Goal: Task Accomplishment & Management: Use online tool/utility

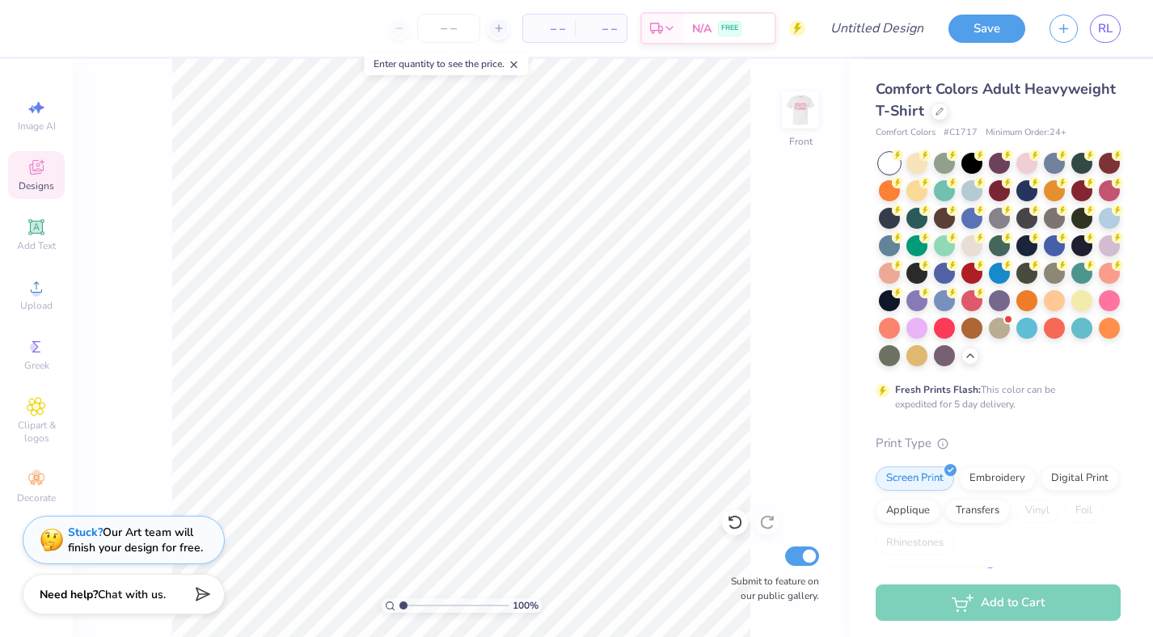
click at [32, 187] on span "Designs" at bounding box center [37, 185] width 36 height 13
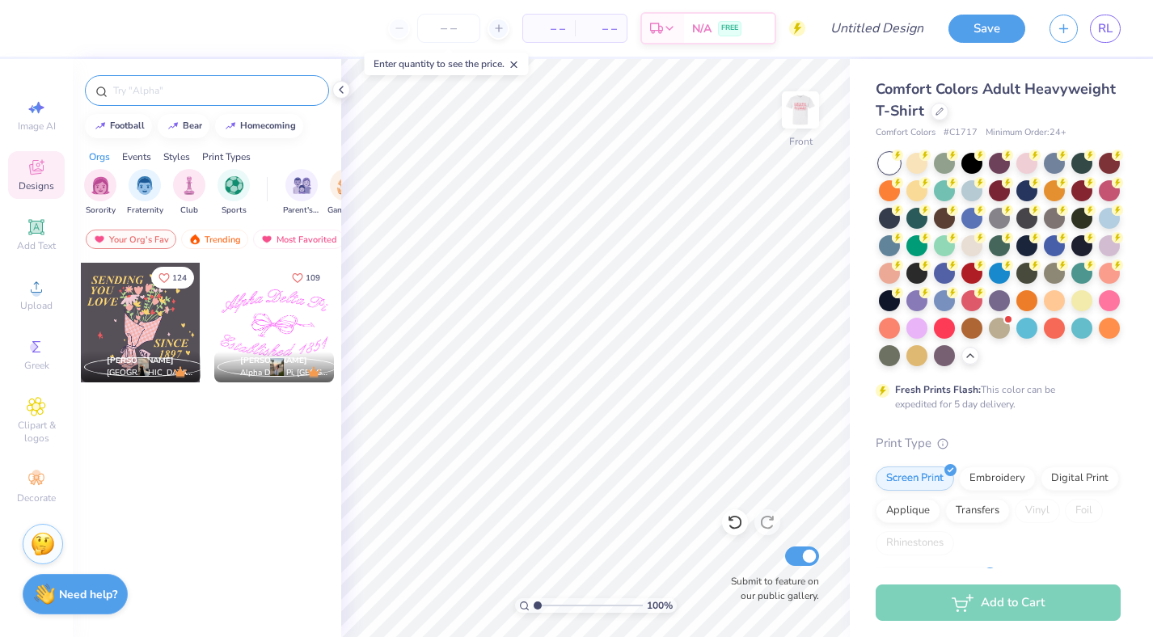
click at [230, 95] on input "text" at bounding box center [215, 90] width 207 height 16
type input "rose"
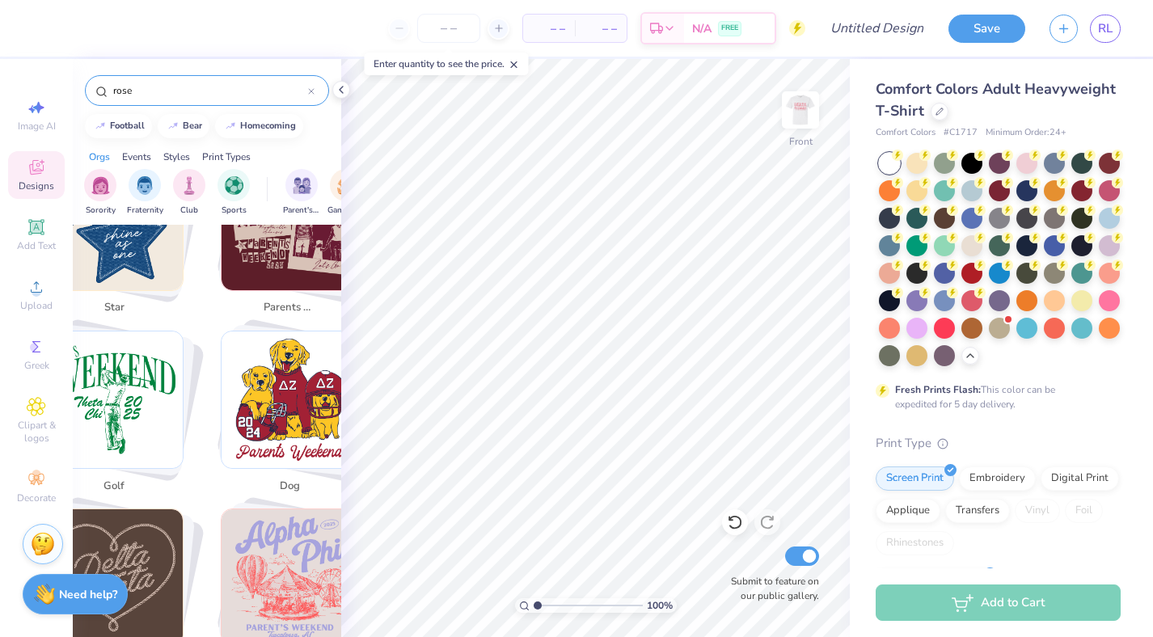
scroll to position [777, 0]
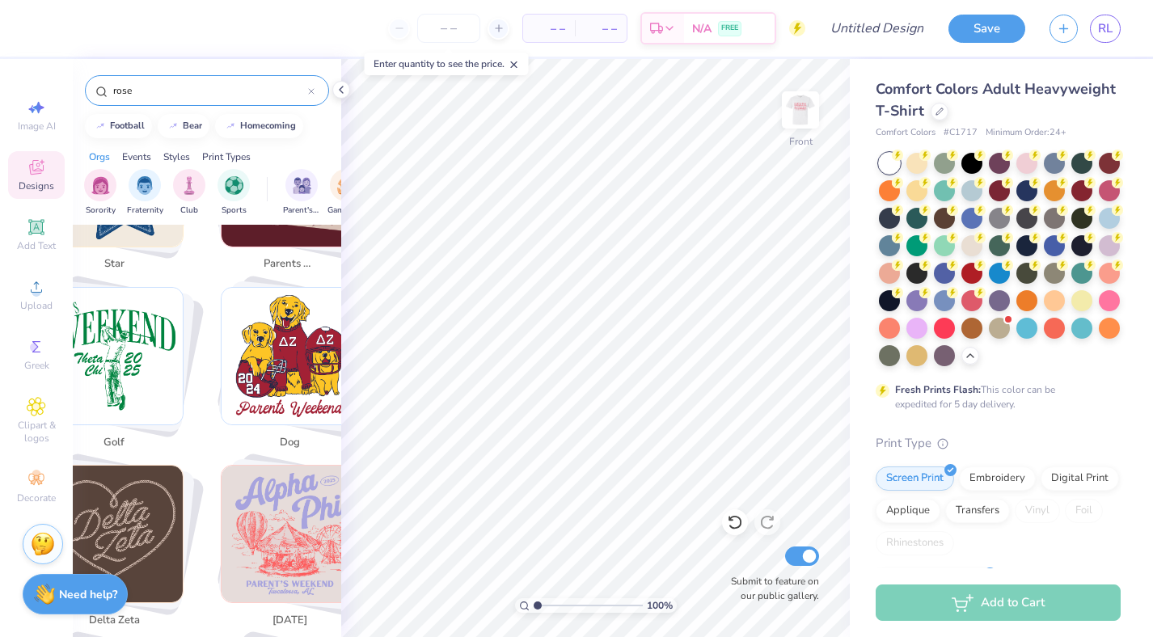
click at [522, 389] on div "– – Per Item – – Total Est. Delivery N/A FREE Design Title Save RL Image AI Des…" at bounding box center [576, 318] width 1153 height 637
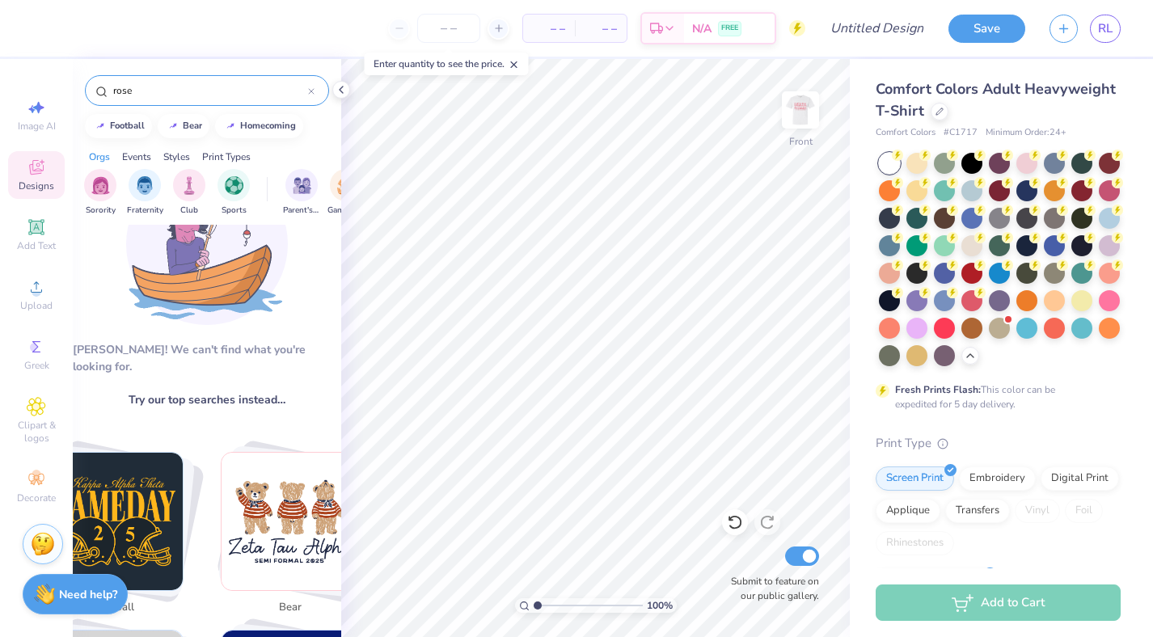
scroll to position [100, 0]
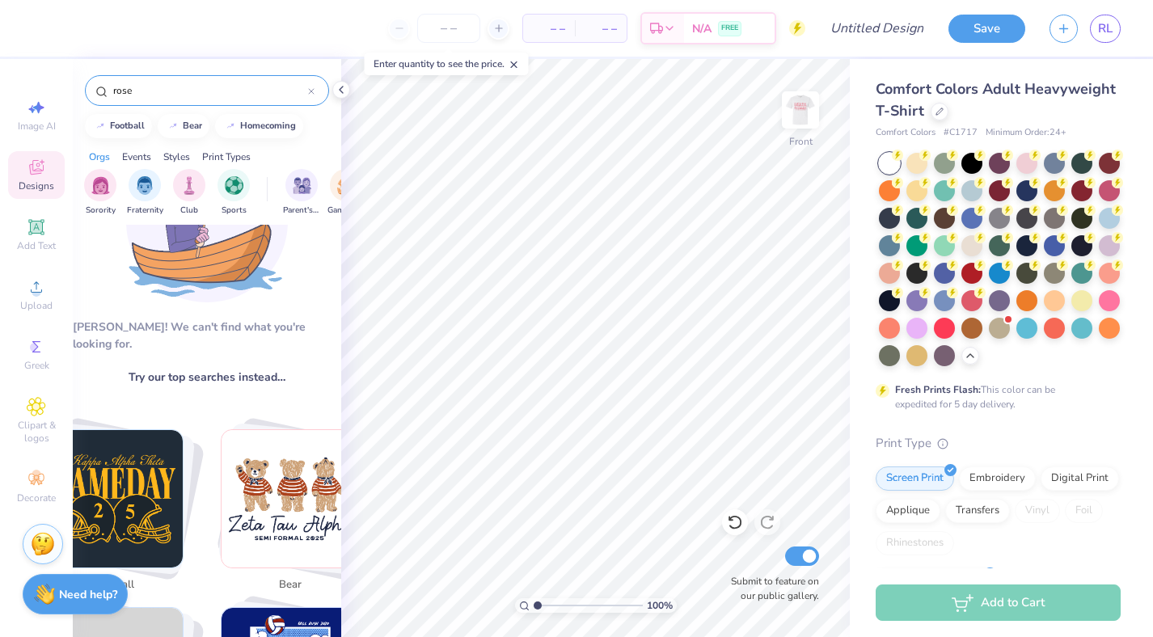
click at [272, 86] on input "rose" at bounding box center [210, 90] width 196 height 16
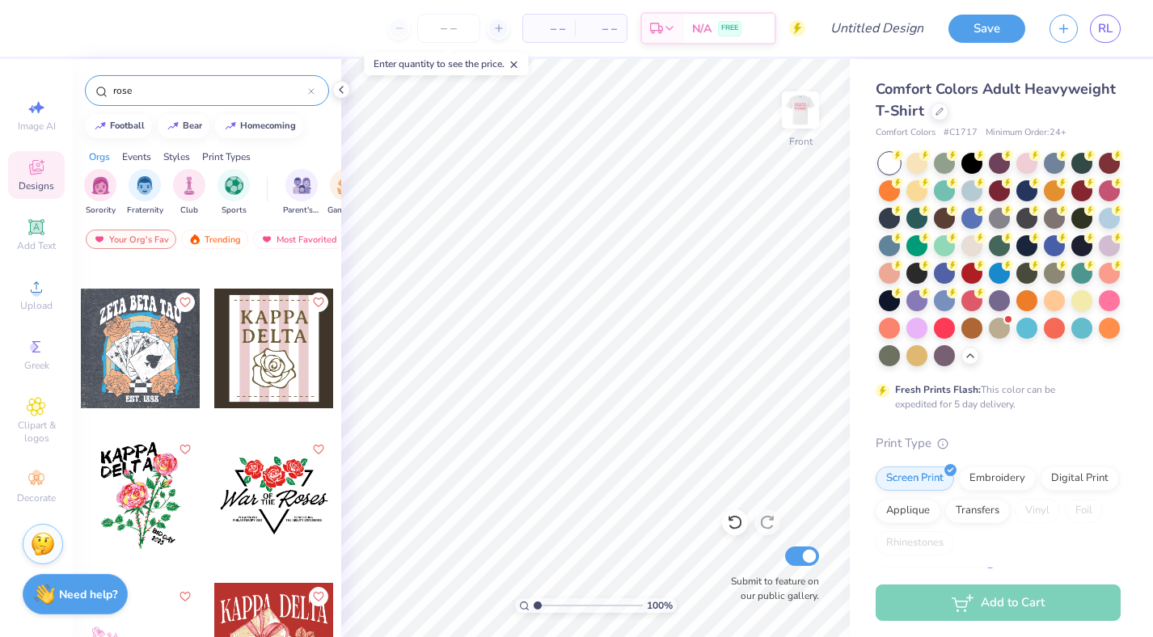
scroll to position [1444, 0]
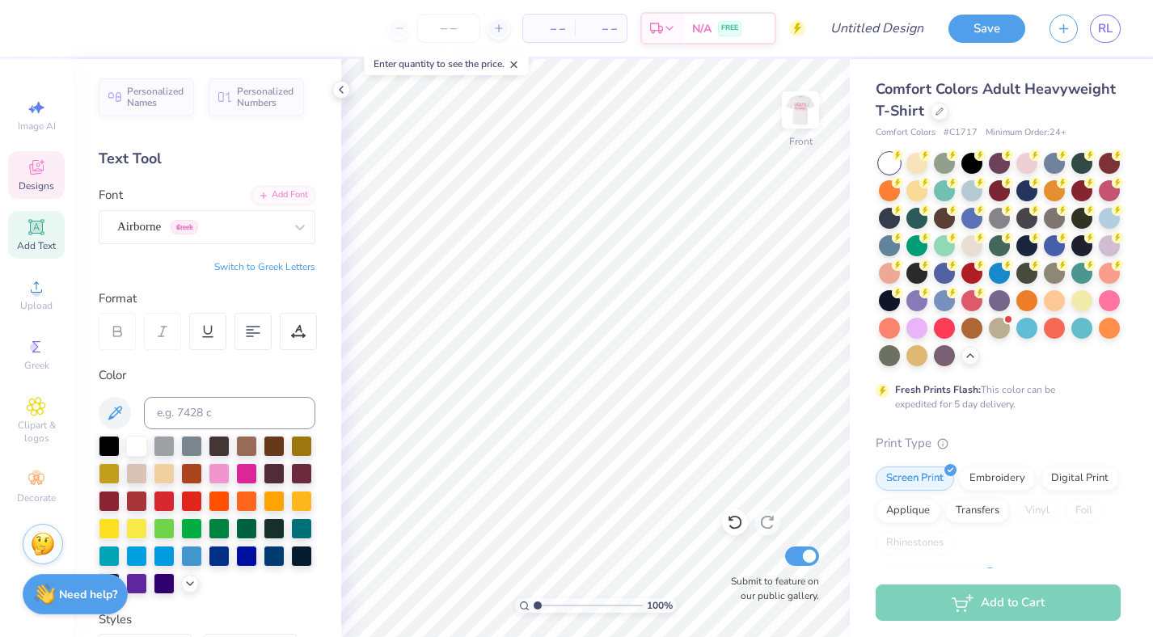
click at [43, 181] on span "Designs" at bounding box center [37, 185] width 36 height 13
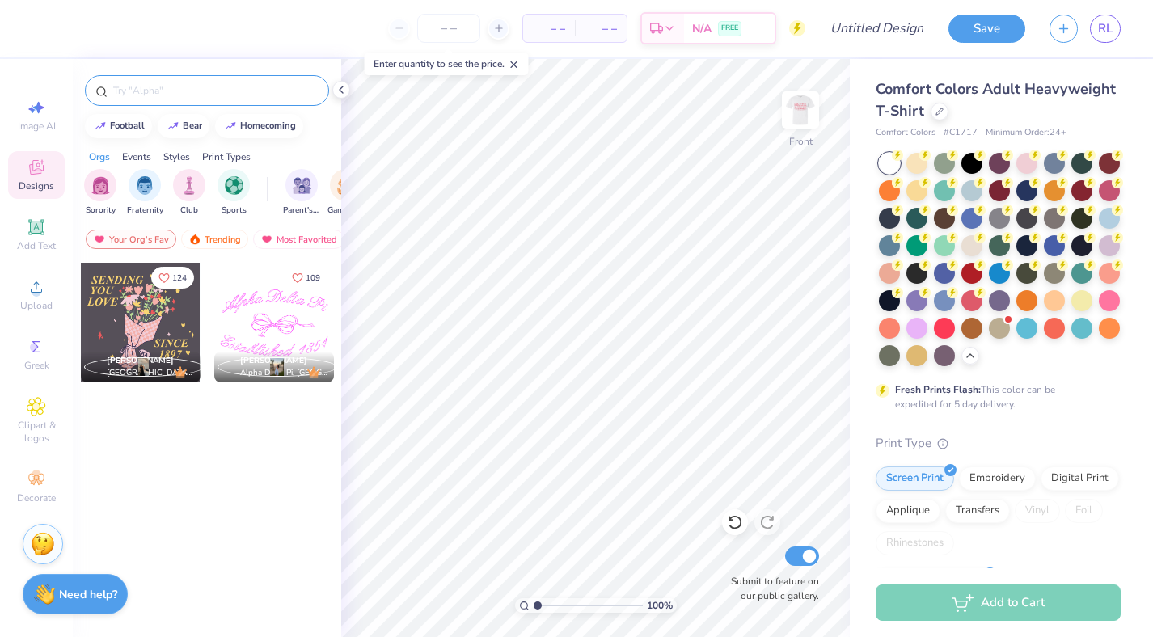
click at [185, 82] on input "text" at bounding box center [215, 90] width 207 height 16
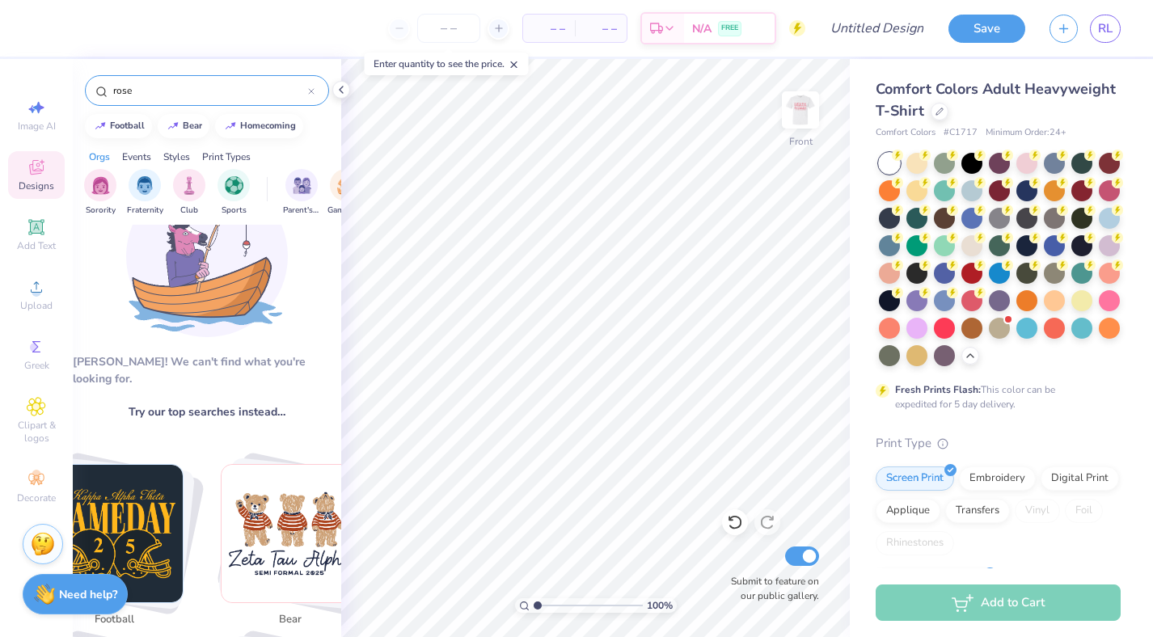
scroll to position [0, 0]
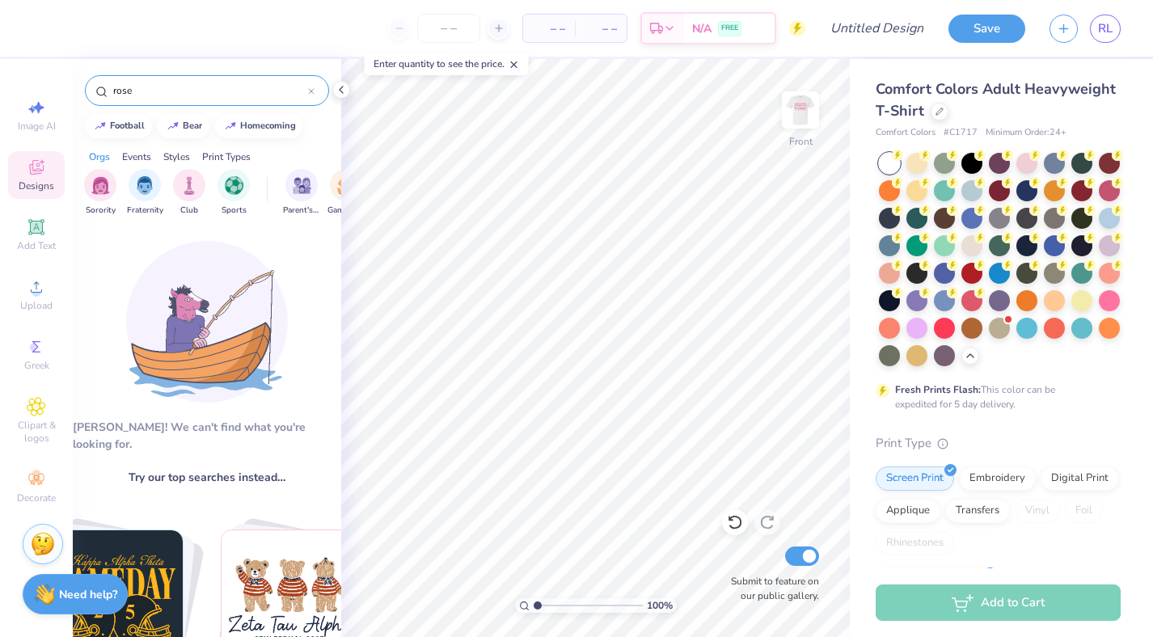
type input "rose"
click at [158, 82] on input "rose" at bounding box center [210, 90] width 196 height 16
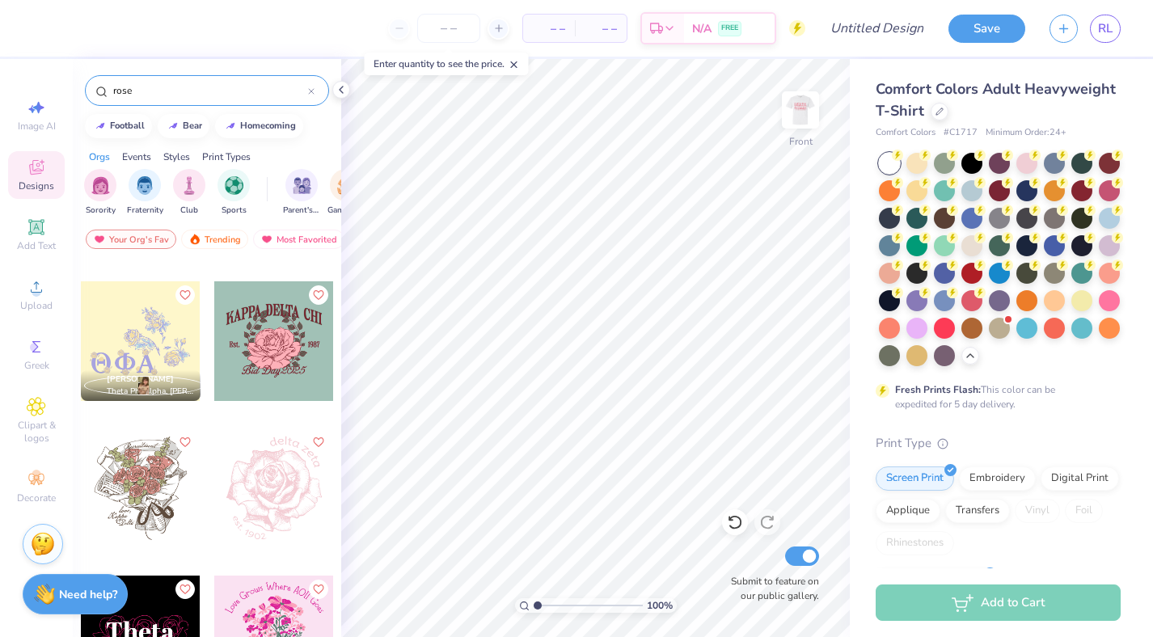
scroll to position [1007, 0]
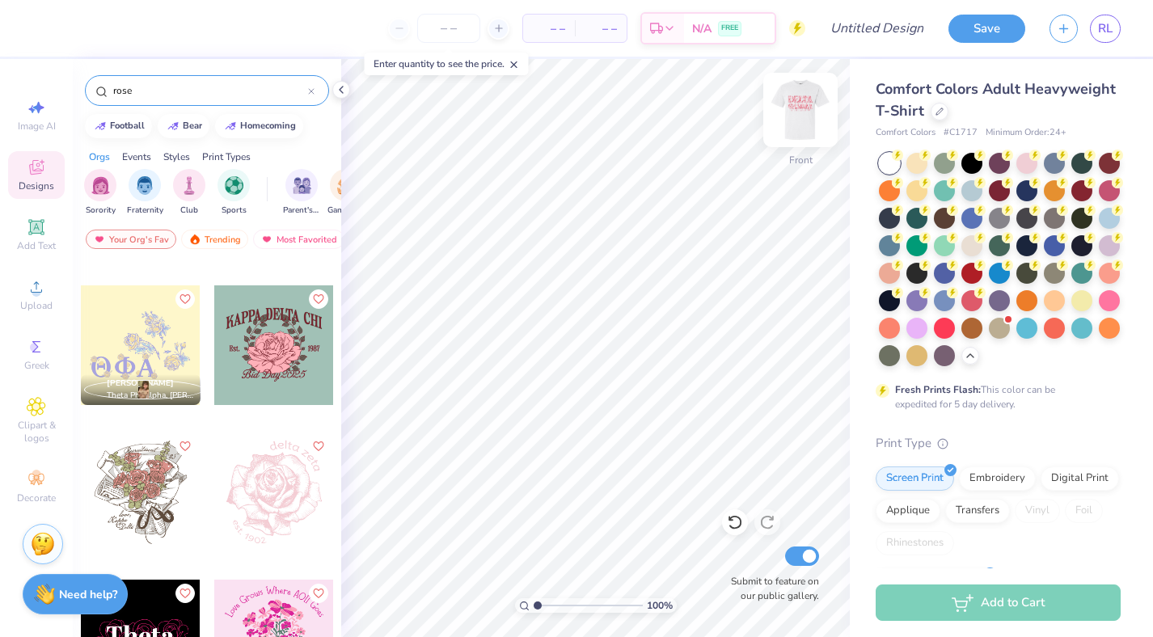
click at [723, 115] on img at bounding box center [800, 110] width 65 height 65
click at [162, 339] on div at bounding box center [141, 345] width 120 height 120
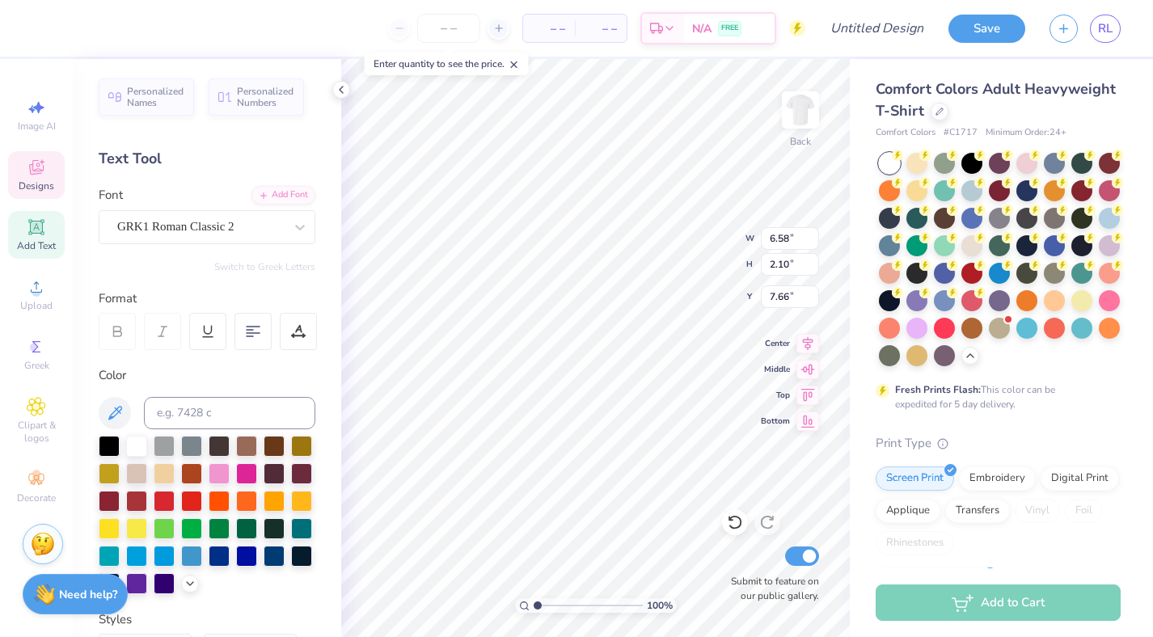
type textarea "AoP"
click at [47, 35] on div at bounding box center [43, 26] width 23 height 23
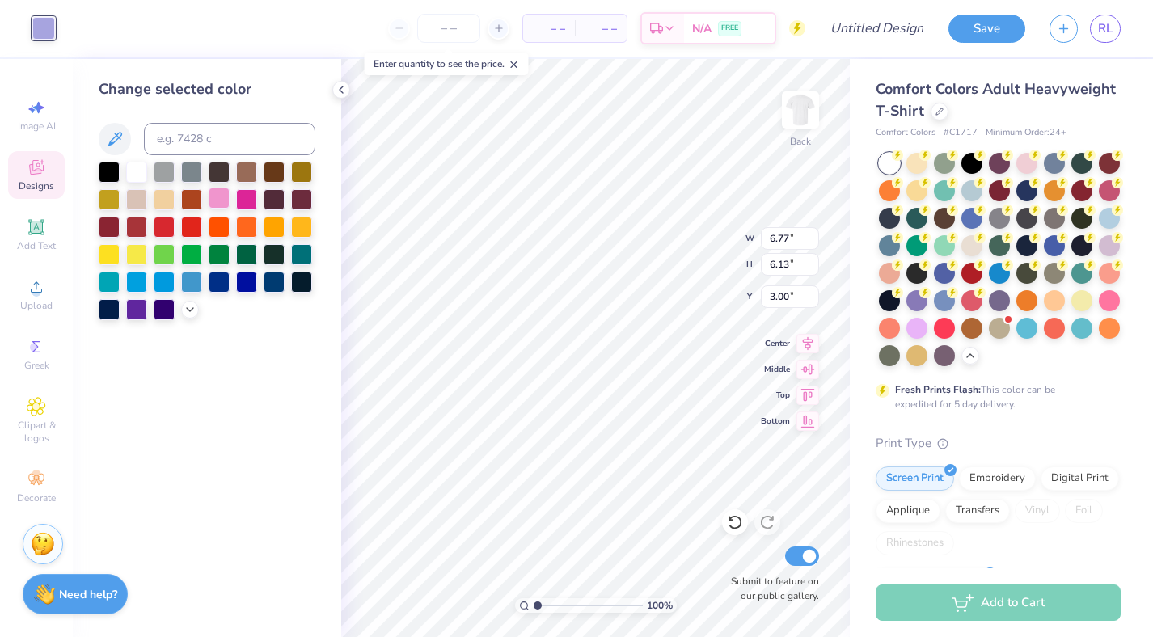
click at [222, 200] on div at bounding box center [219, 198] width 21 height 21
click at [240, 196] on div at bounding box center [246, 198] width 21 height 21
click at [187, 228] on div at bounding box center [191, 225] width 21 height 21
click at [173, 227] on div at bounding box center [164, 225] width 21 height 21
click at [36, 179] on span "Designs" at bounding box center [37, 185] width 36 height 13
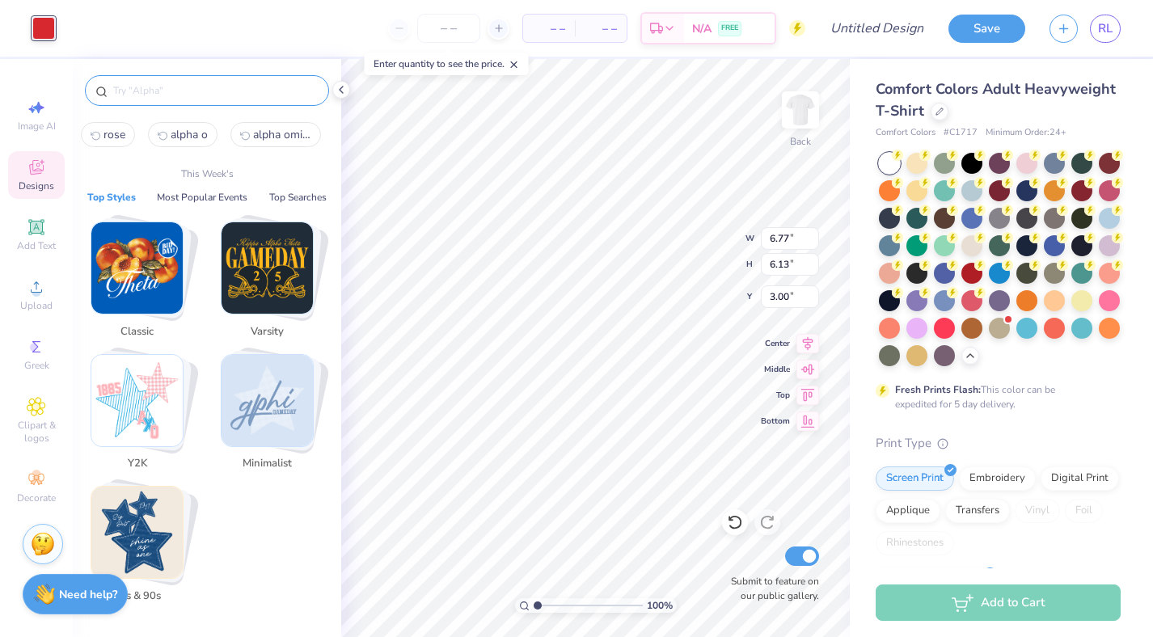
click at [168, 92] on input "text" at bounding box center [215, 90] width 207 height 16
click at [247, 362] on img "Stack Card Button Minimalist" at bounding box center [266, 400] width 91 height 91
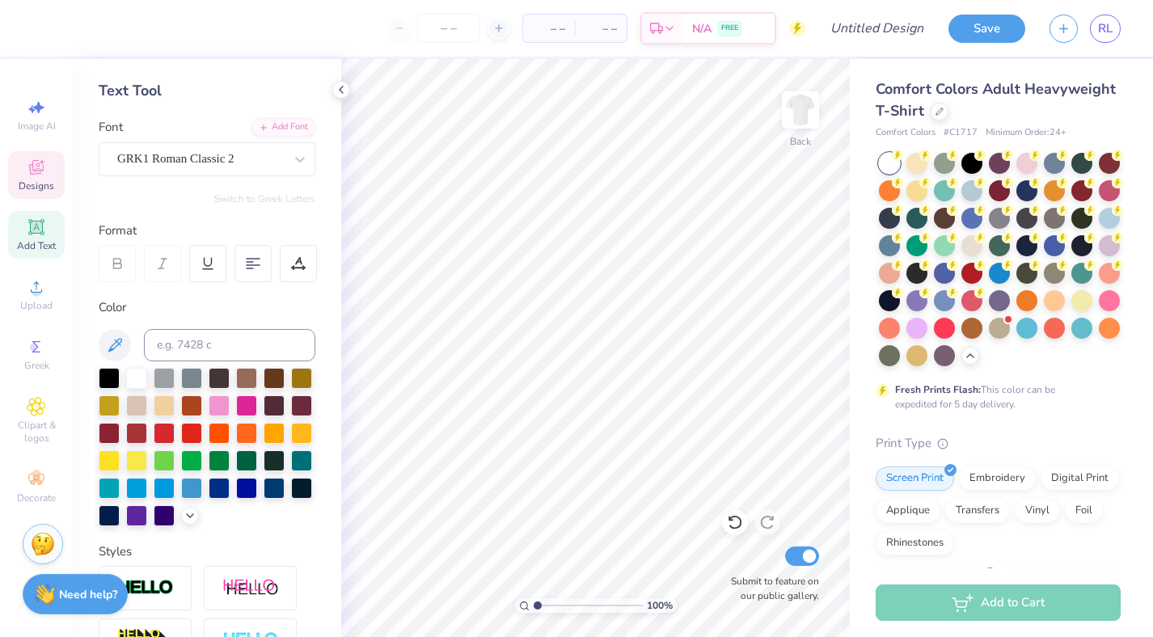
scroll to position [79, 0]
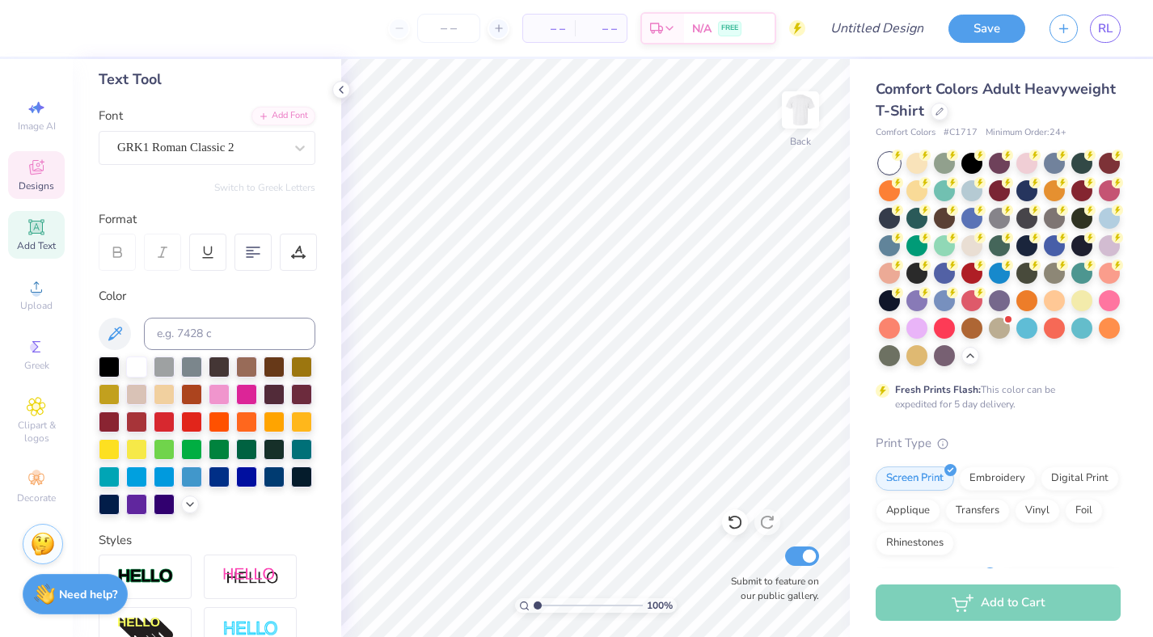
click at [36, 185] on span "Designs" at bounding box center [37, 185] width 36 height 13
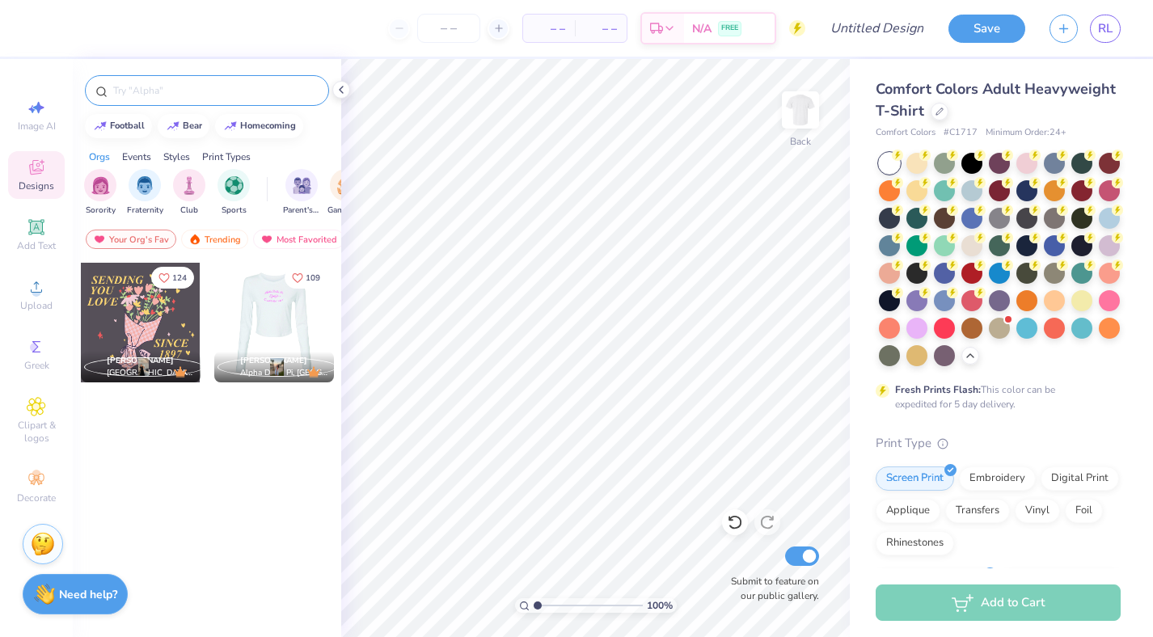
click at [188, 103] on div at bounding box center [207, 90] width 244 height 31
click at [187, 92] on input "text" at bounding box center [215, 90] width 207 height 16
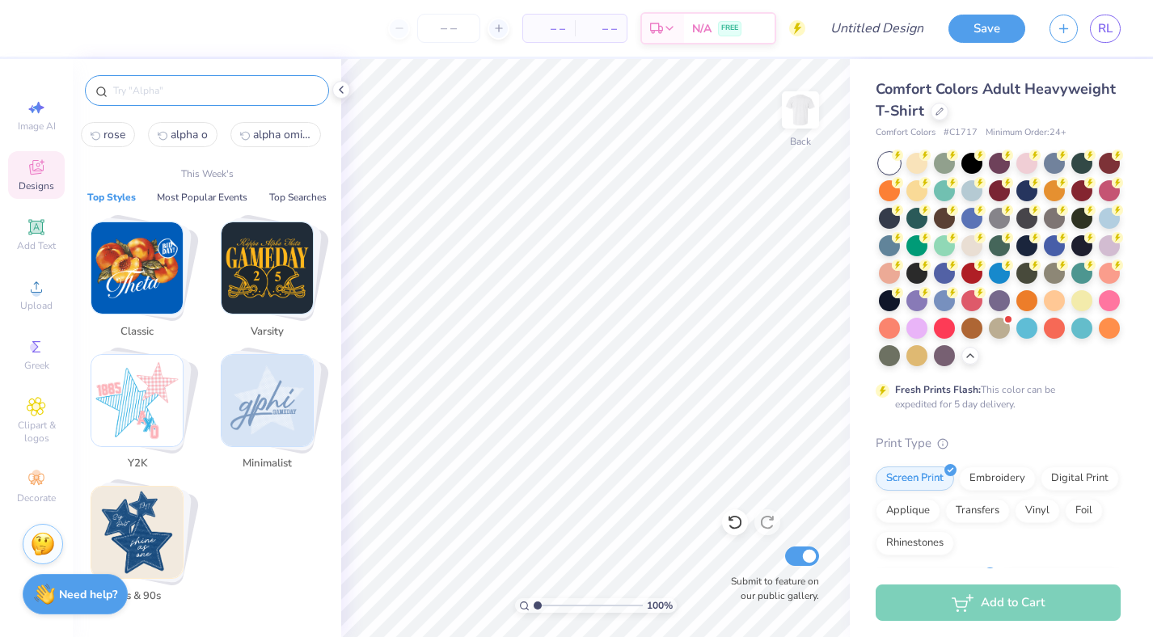
click at [253, 369] on img "Stack Card Button Minimalist" at bounding box center [266, 400] width 91 height 91
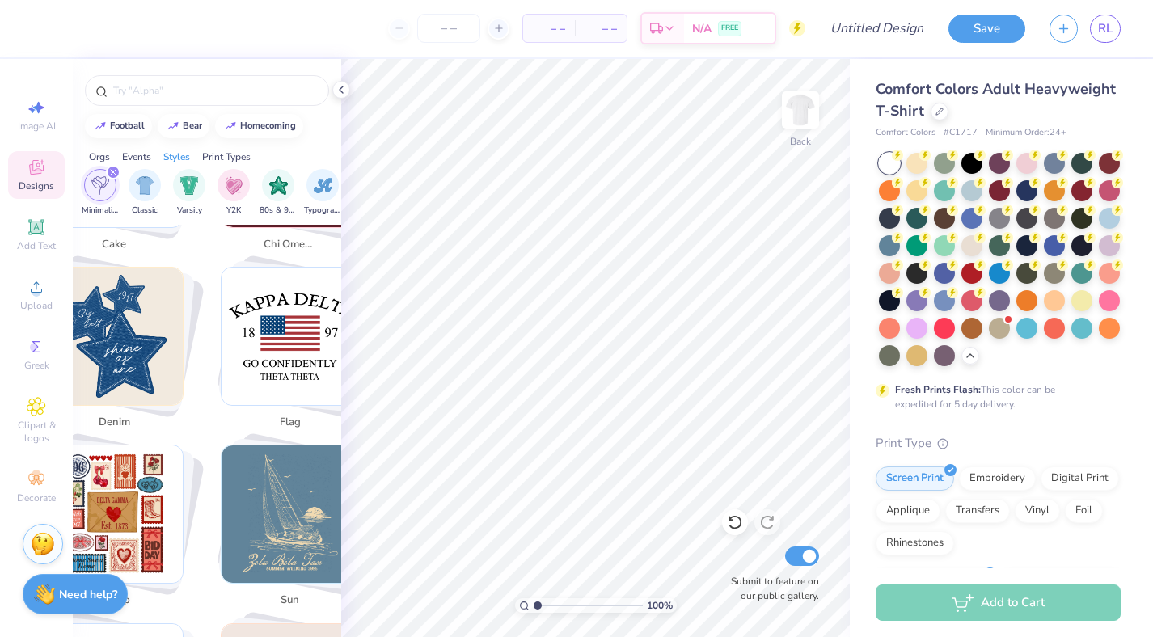
scroll to position [3375, 0]
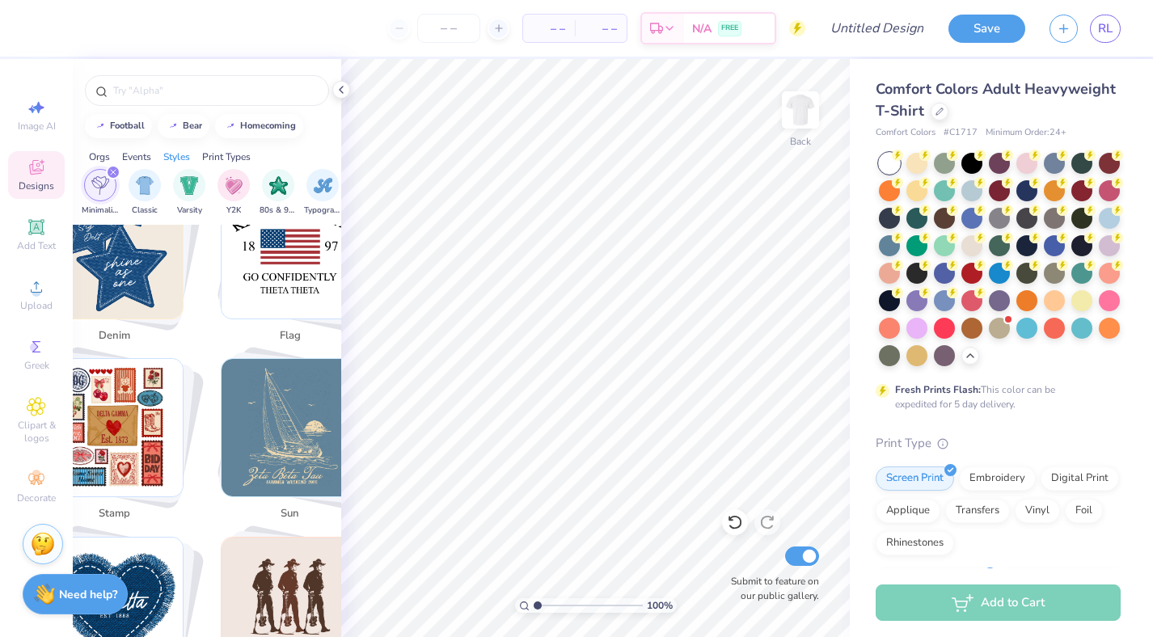
click at [164, 429] on img "Stack Card Button stamp" at bounding box center [114, 427] width 137 height 137
click at [101, 391] on img "Stack Card Button stamp" at bounding box center [114, 427] width 137 height 137
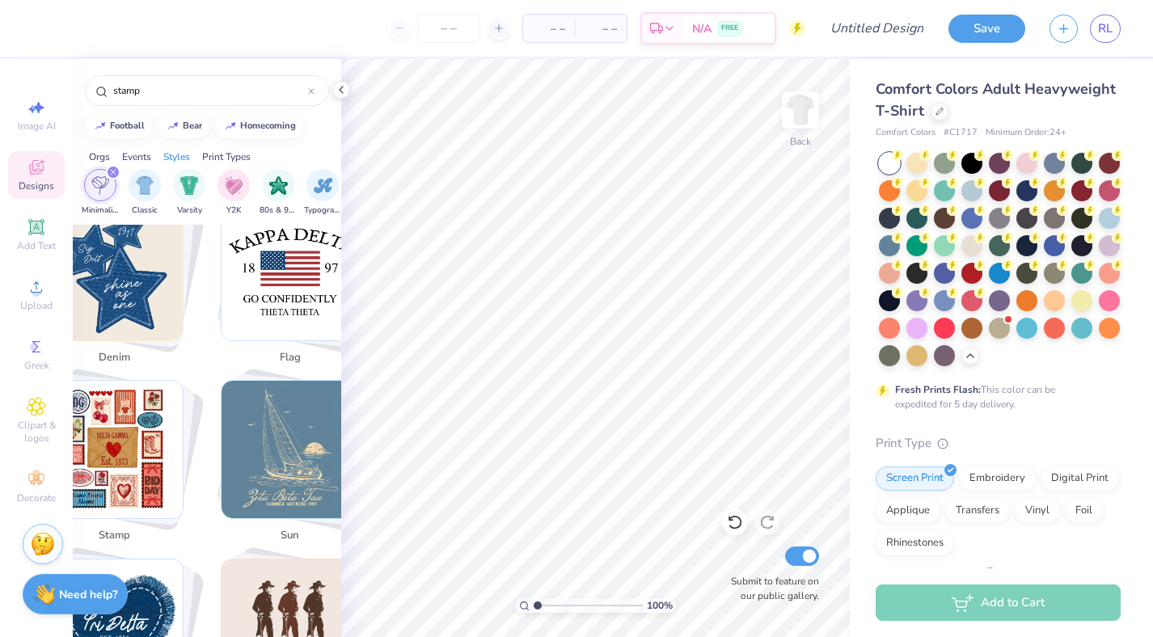
scroll to position [3355, 0]
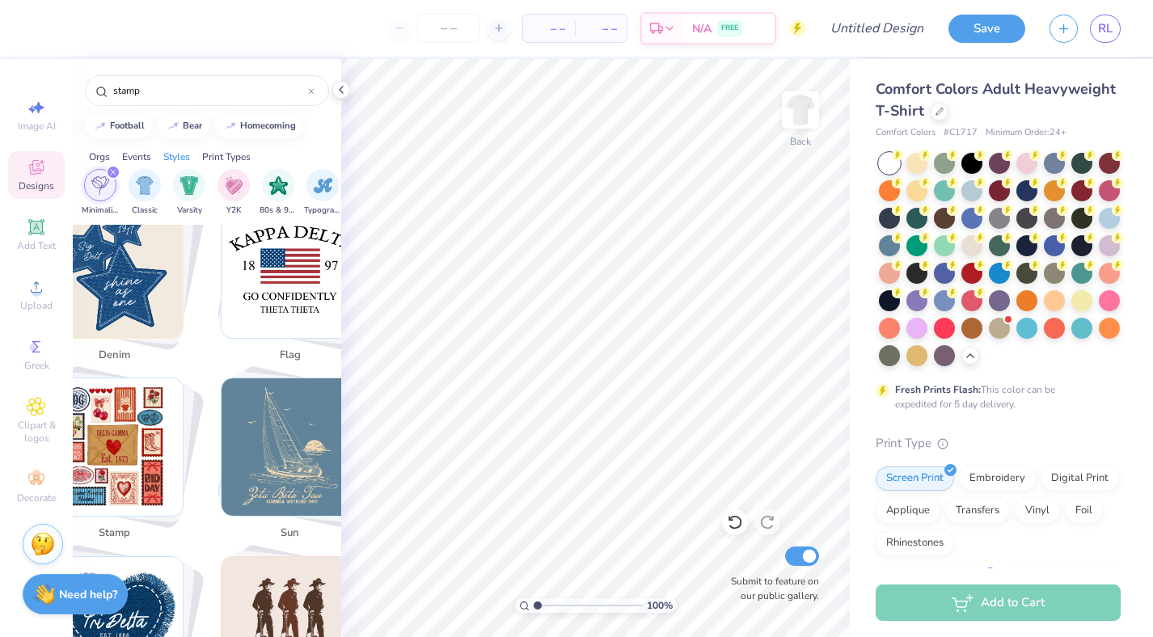
click at [115, 423] on img "Stack Card Button stamp" at bounding box center [114, 446] width 137 height 137
click at [339, 98] on div at bounding box center [341, 90] width 18 height 18
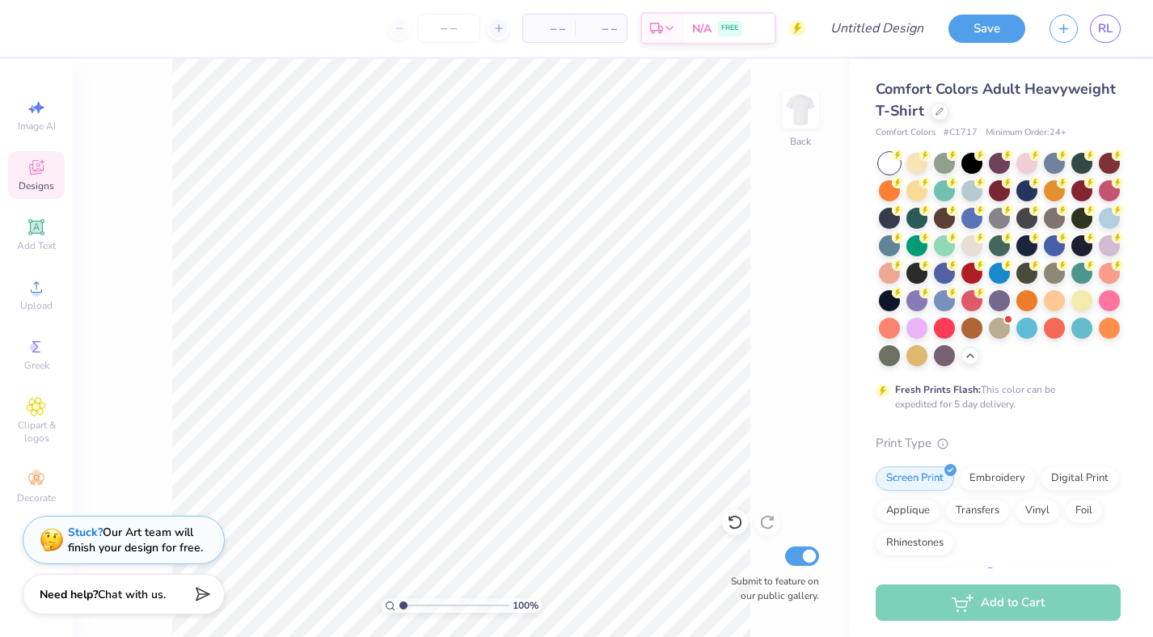
scroll to position [3542, 0]
click at [26, 188] on span "Designs" at bounding box center [37, 185] width 36 height 13
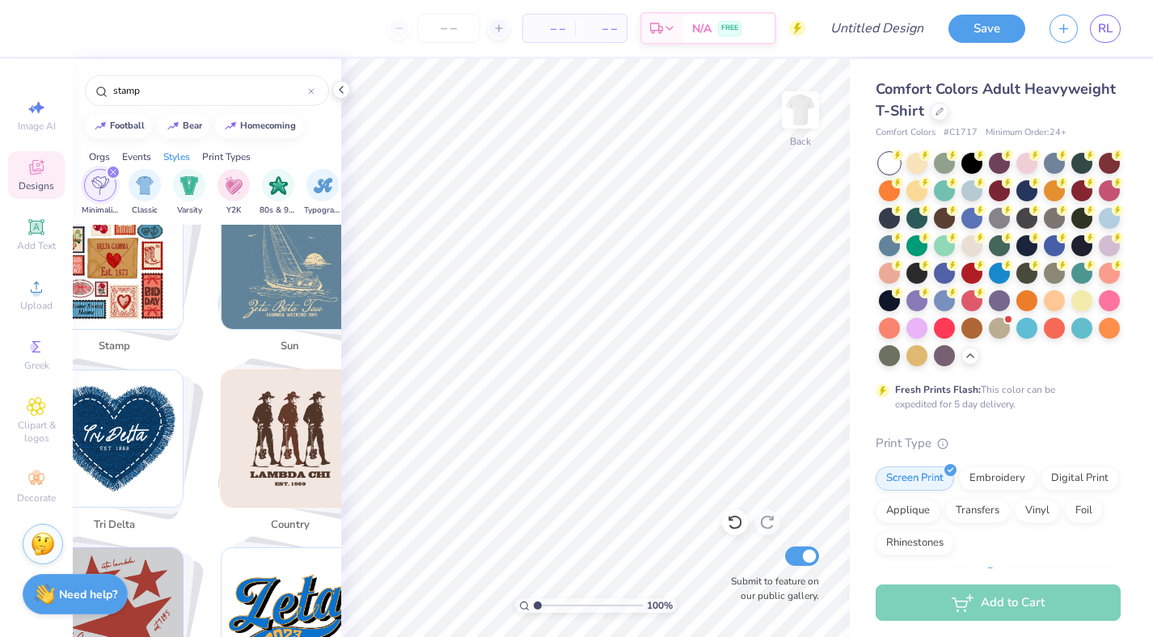
scroll to position [3355, 0]
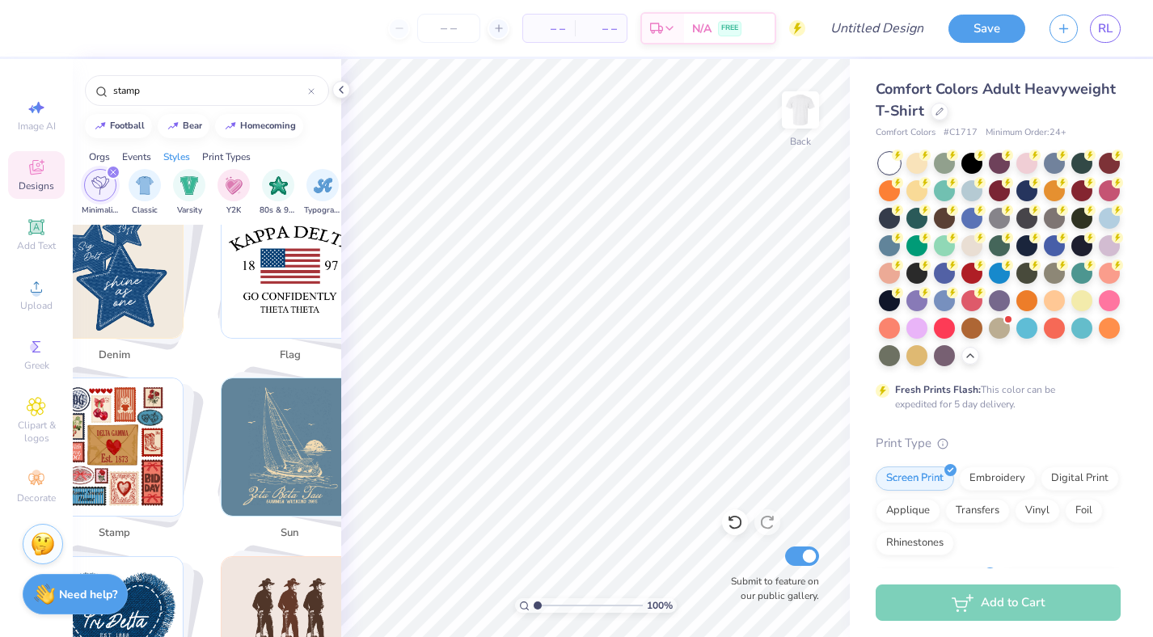
click at [104, 415] on img "Stack Card Button stamp" at bounding box center [114, 446] width 137 height 137
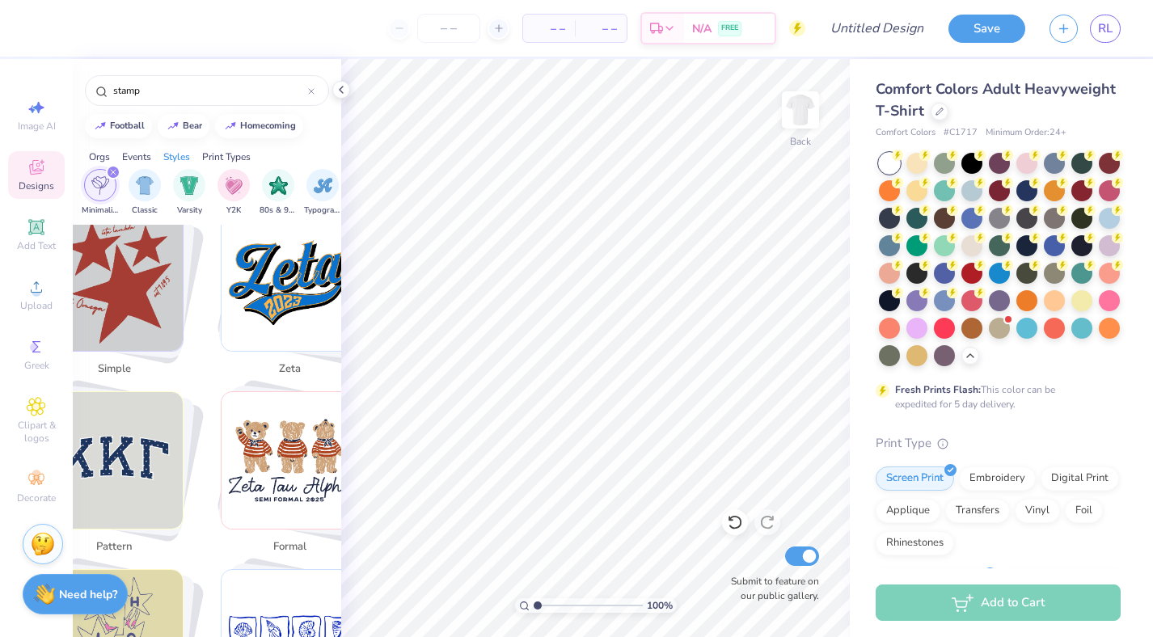
scroll to position [3905, 0]
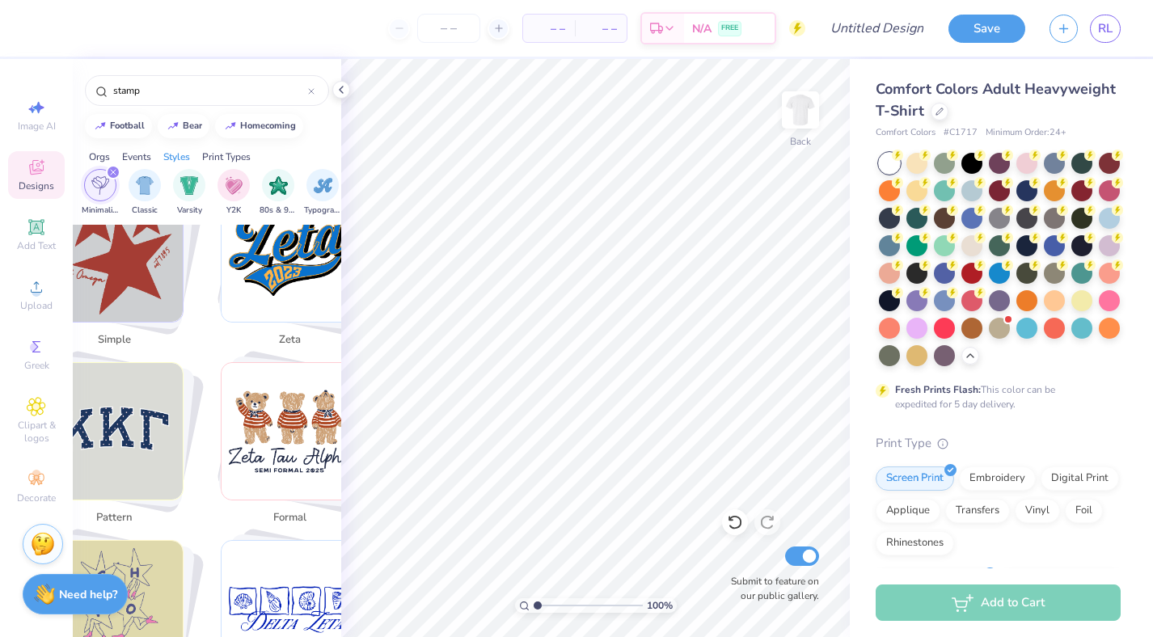
click at [159, 264] on img "Stack Card Button simple" at bounding box center [114, 253] width 137 height 137
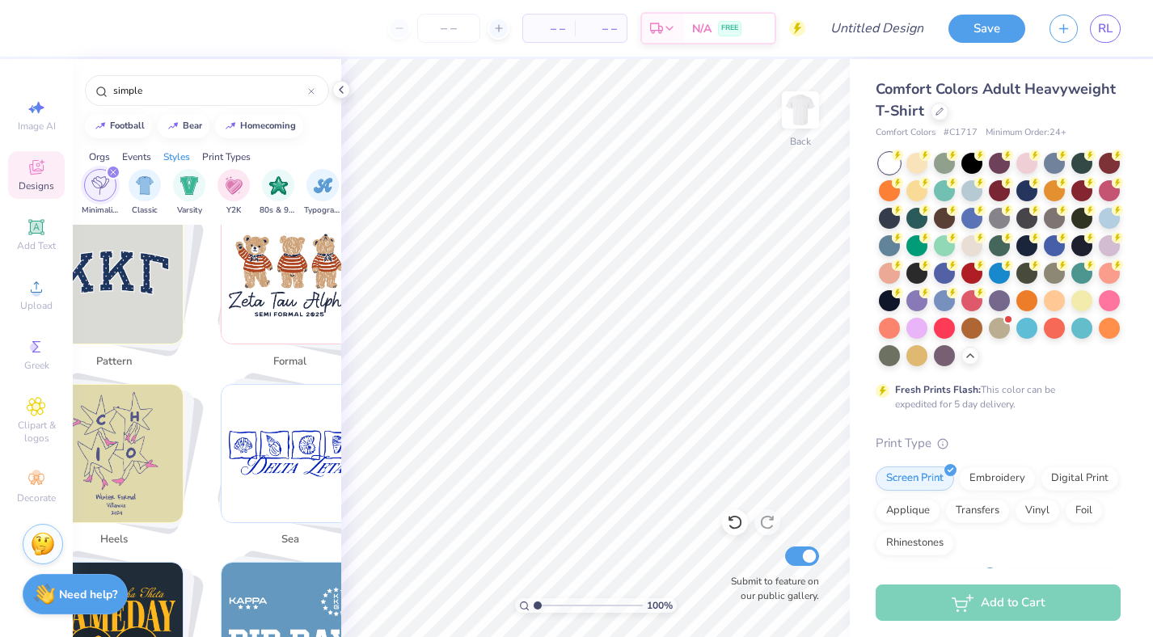
scroll to position [4074, 0]
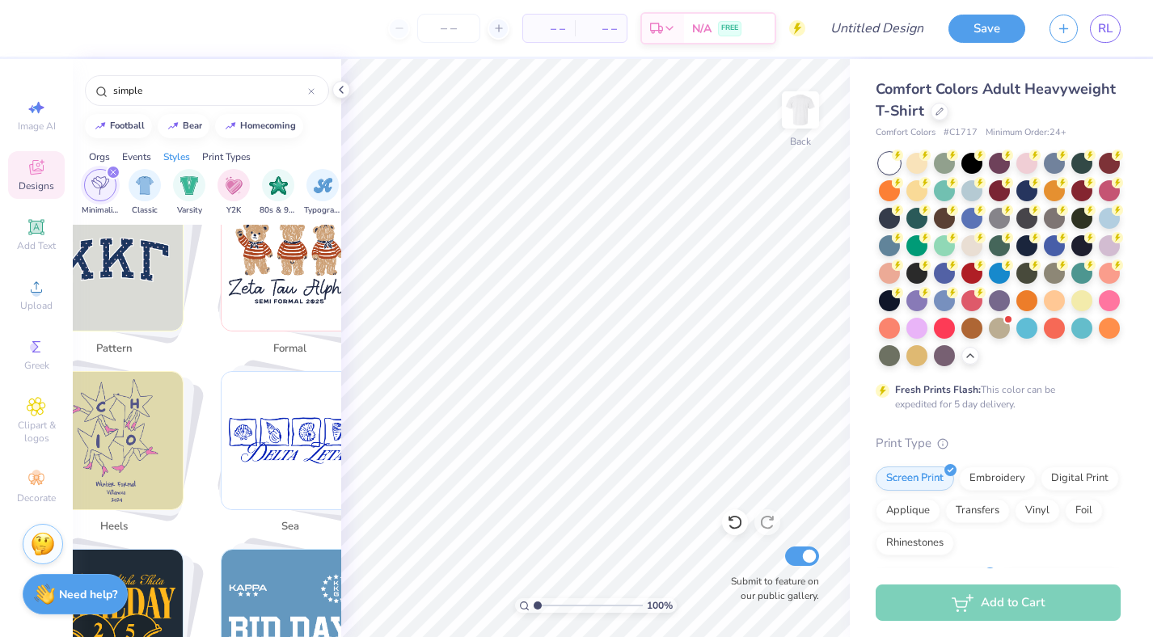
click at [116, 168] on div "filter for Minimalist" at bounding box center [113, 172] width 15 height 15
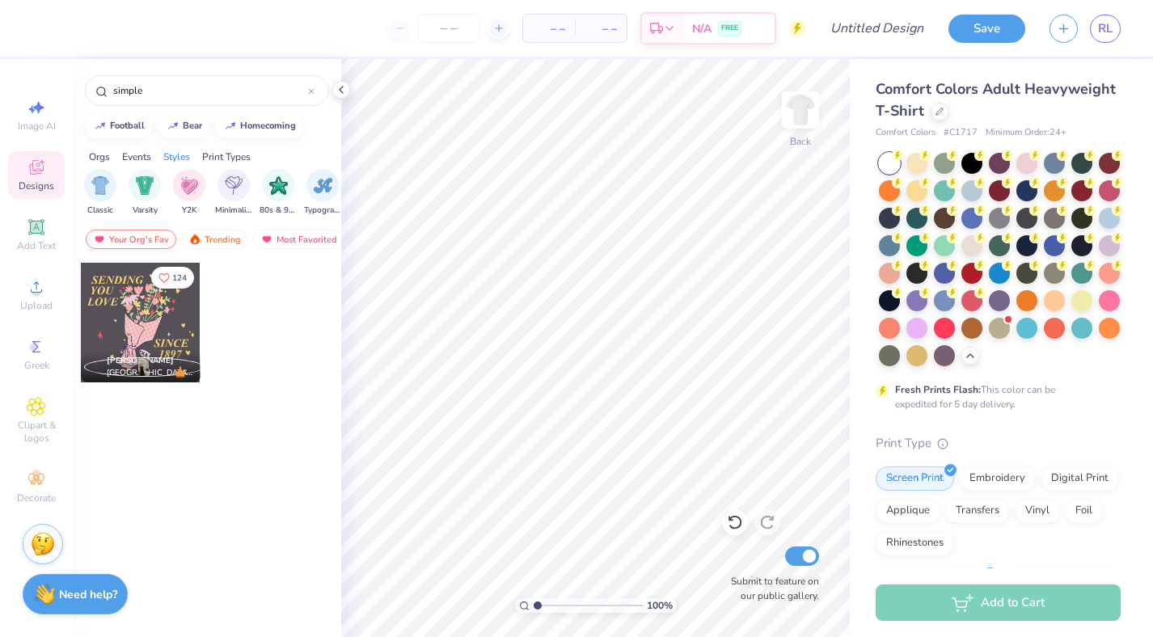
click at [154, 238] on div "Your Org's Fav" at bounding box center [131, 239] width 91 height 19
click at [137, 238] on div "Your Org's Fav" at bounding box center [104, 239] width 91 height 19
click at [202, 239] on div "Trending" at bounding box center [187, 239] width 67 height 19
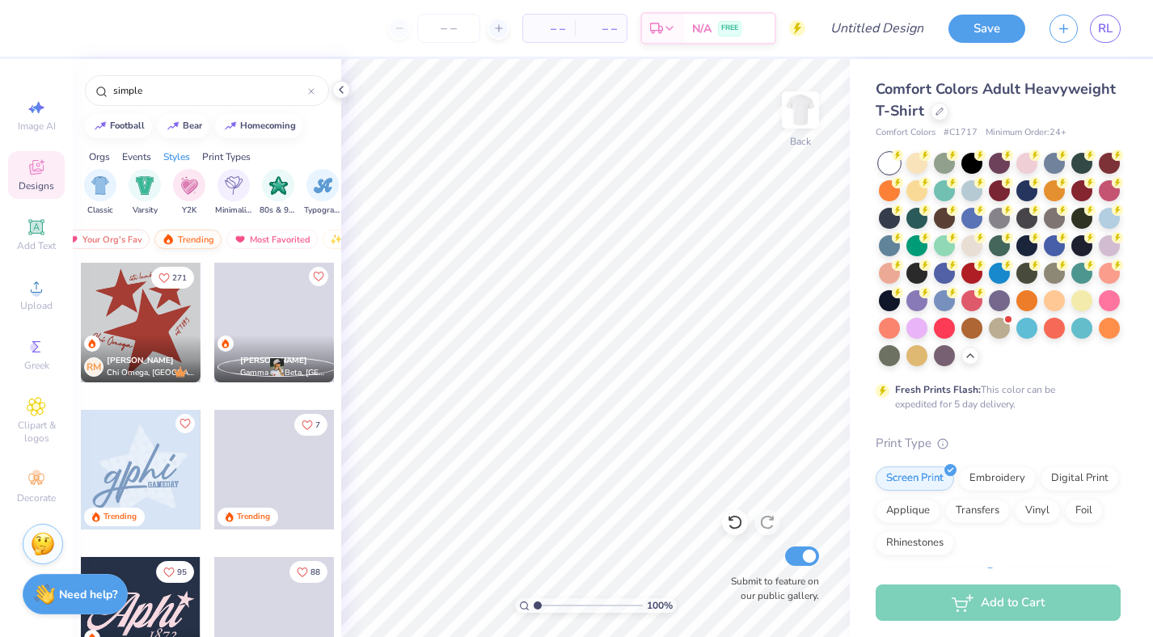
click at [190, 239] on div "Trending" at bounding box center [187, 239] width 67 height 19
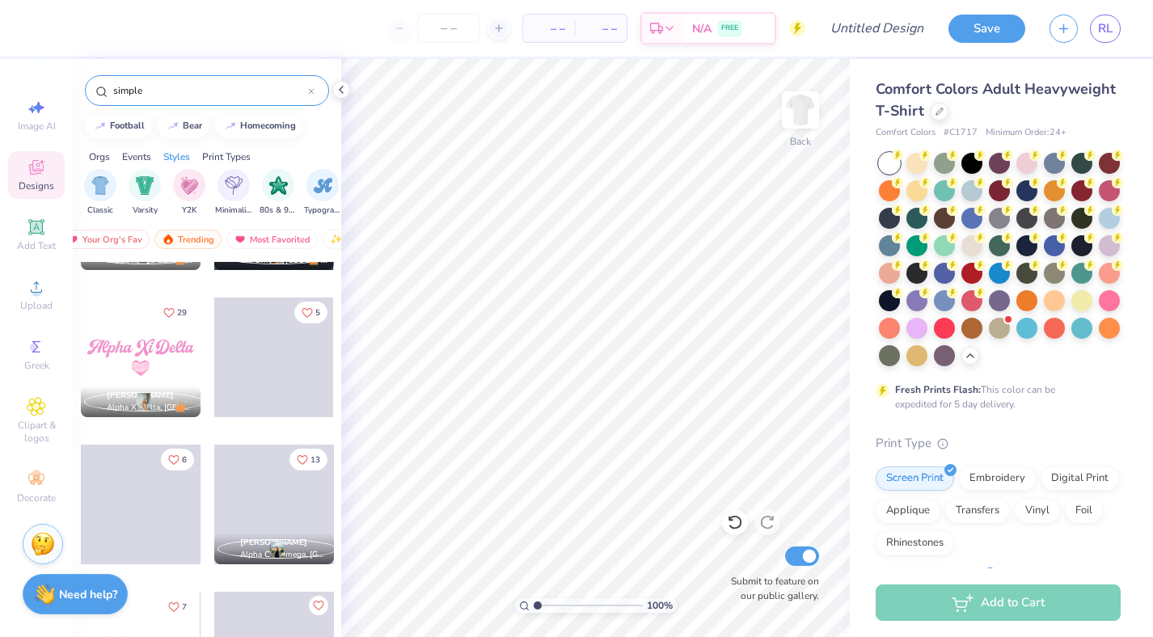
scroll to position [3965, 0]
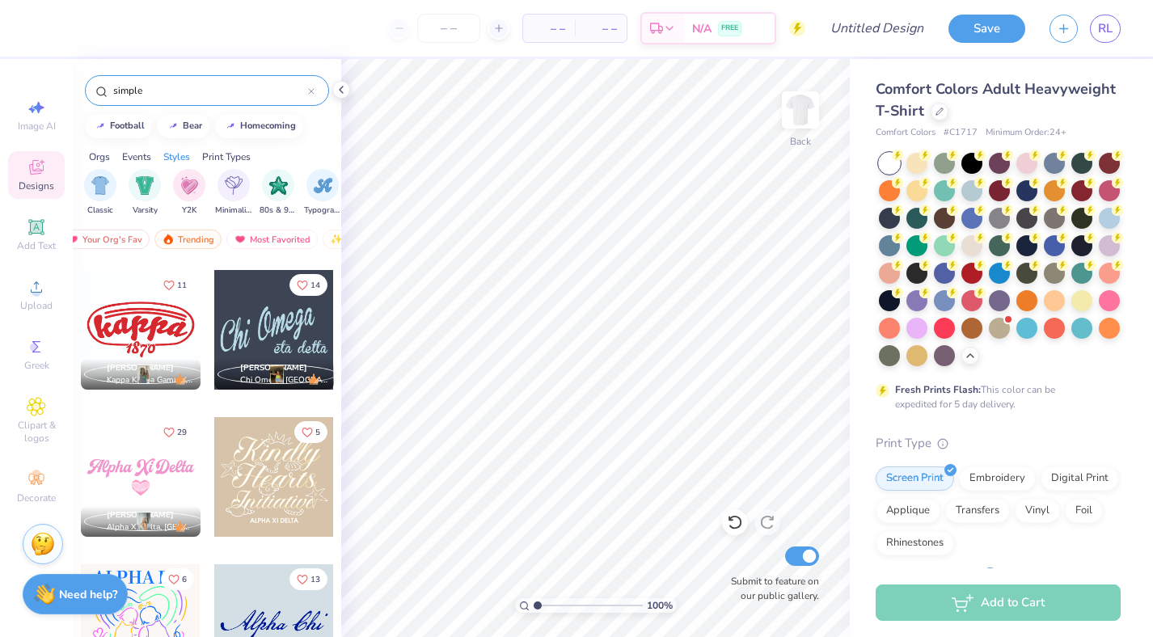
click at [161, 91] on input "simple" at bounding box center [210, 90] width 196 height 16
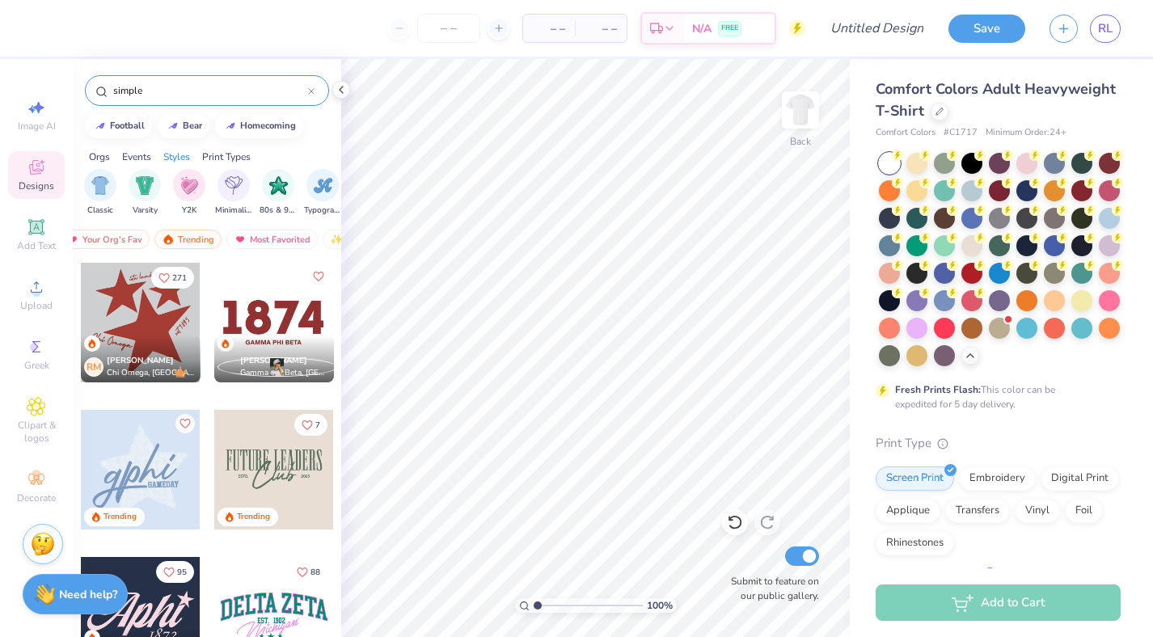
click at [128, 83] on input "simple" at bounding box center [210, 90] width 196 height 16
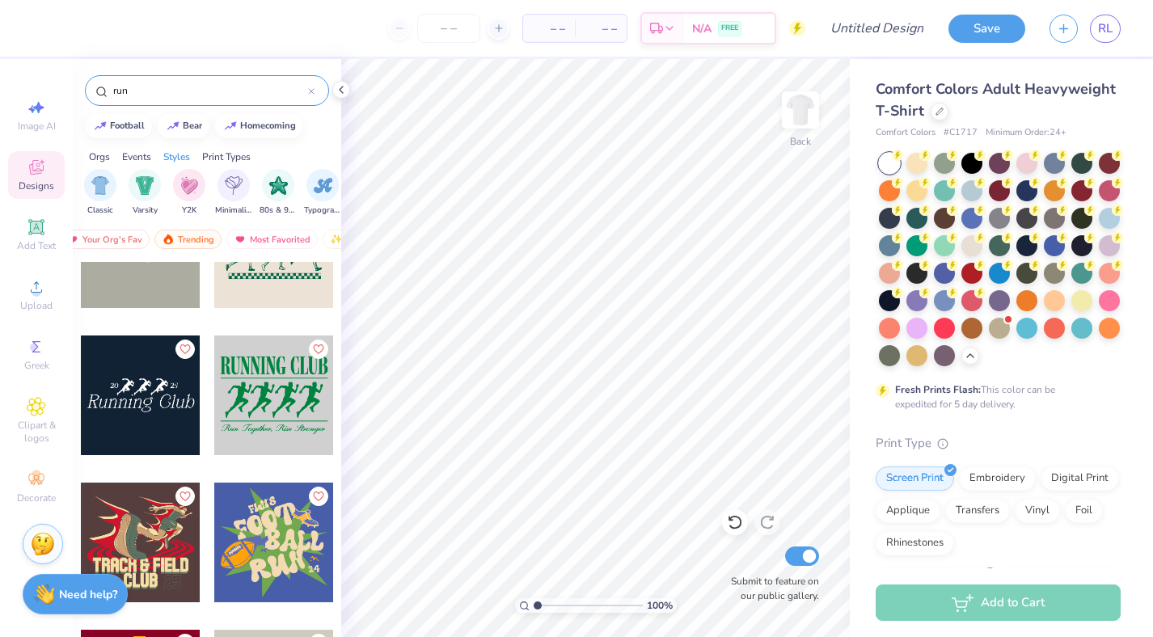
scroll to position [4586, 0]
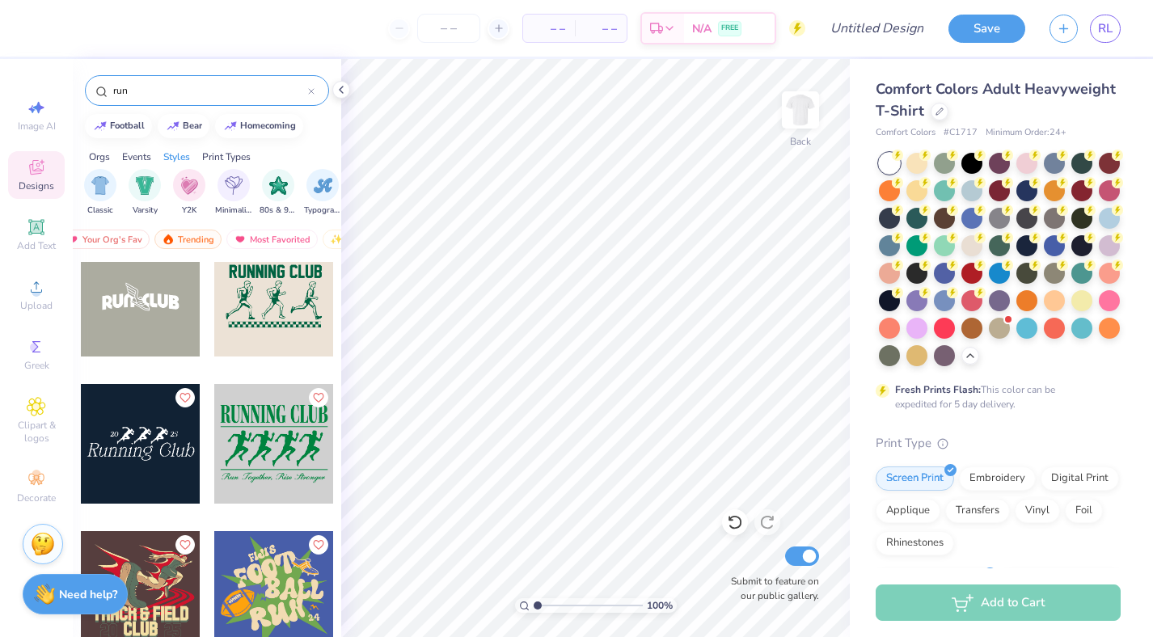
click at [164, 431] on div at bounding box center [141, 444] width 120 height 120
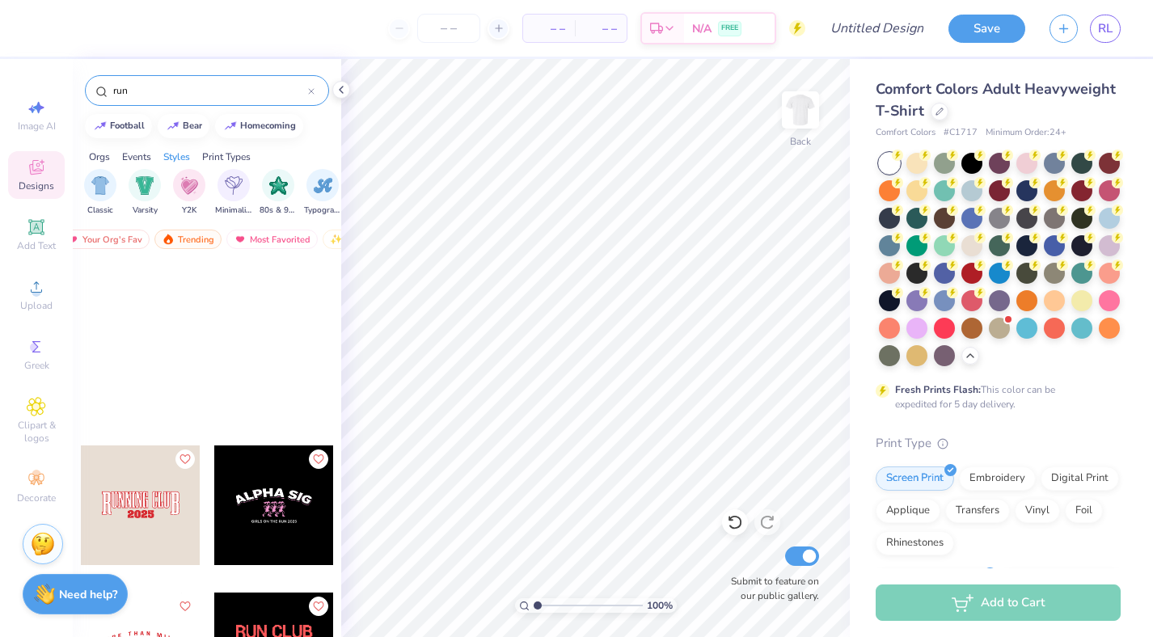
scroll to position [3872, 0]
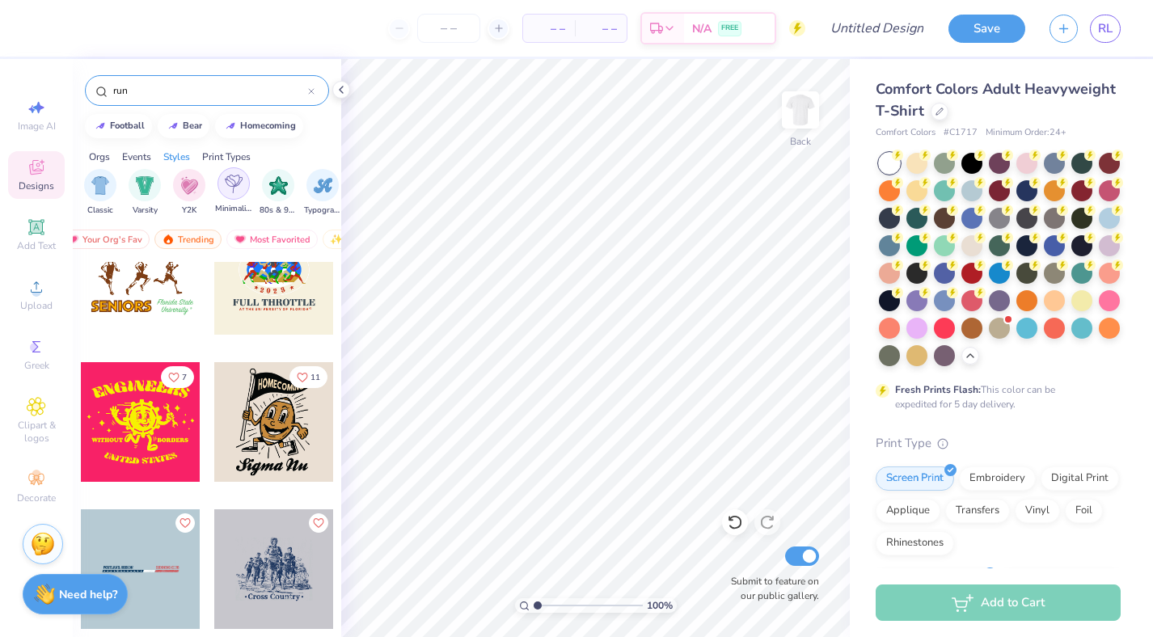
click at [234, 176] on img "filter for Minimalist" at bounding box center [234, 184] width 18 height 19
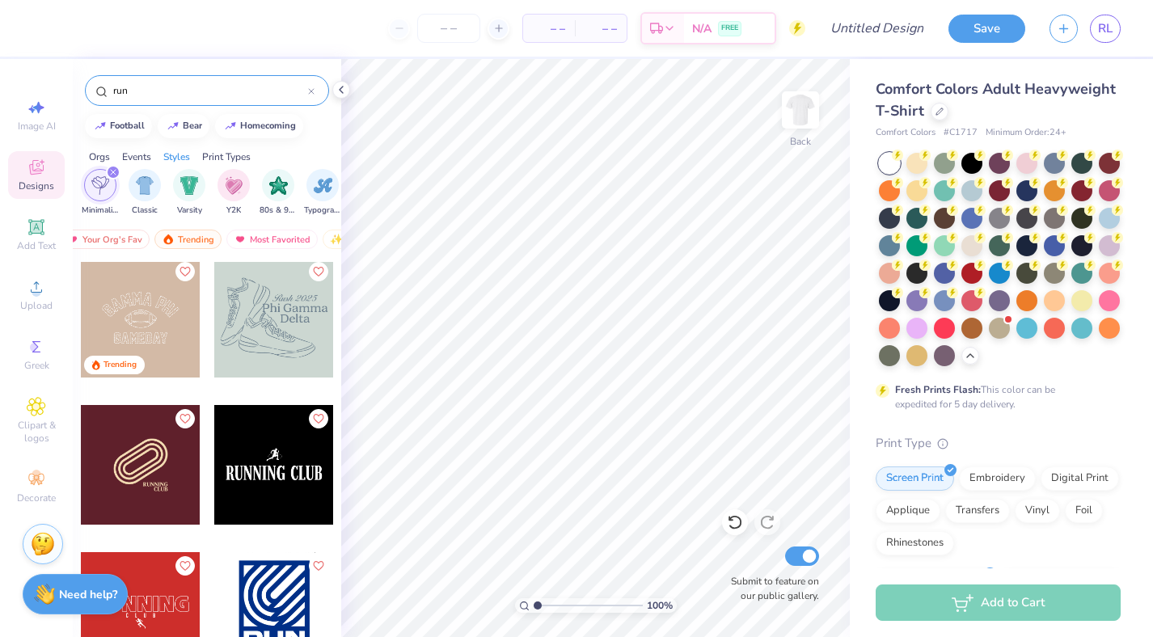
scroll to position [6, 0]
click at [306, 344] on div at bounding box center [274, 317] width 120 height 120
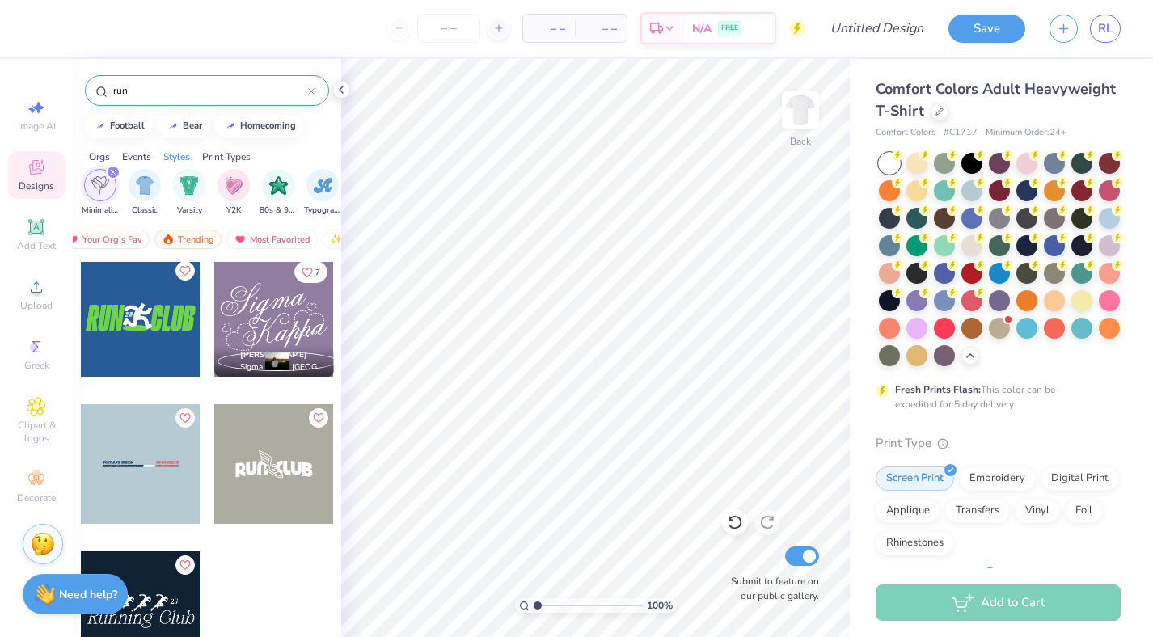
scroll to position [444, 0]
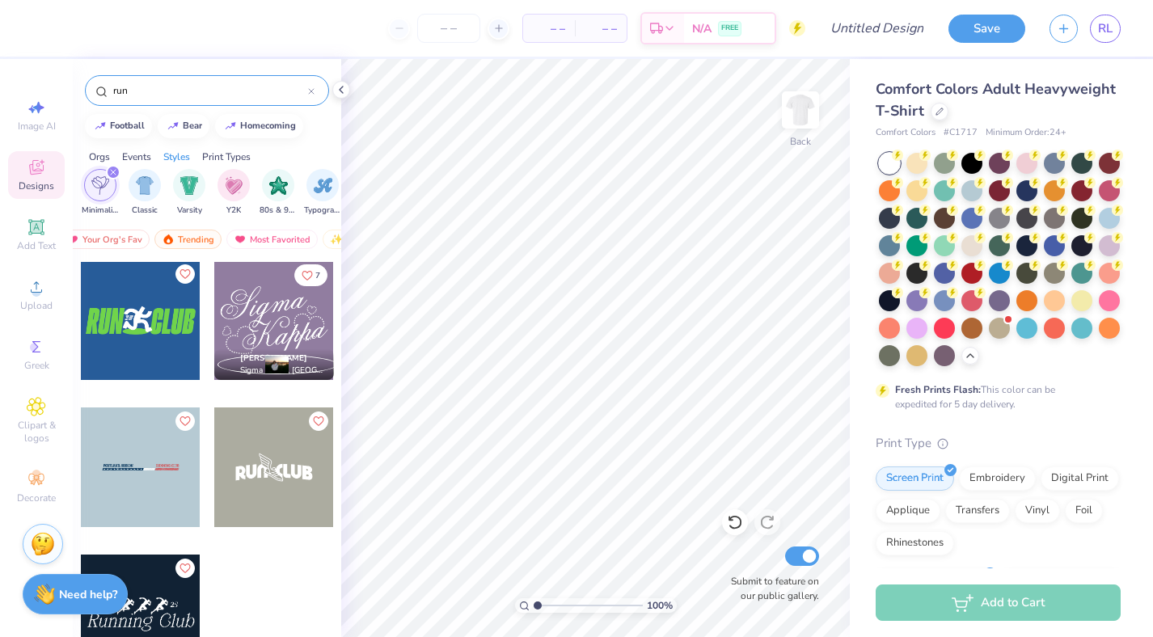
click at [111, 170] on icon "filter for Minimalist" at bounding box center [113, 172] width 5 height 5
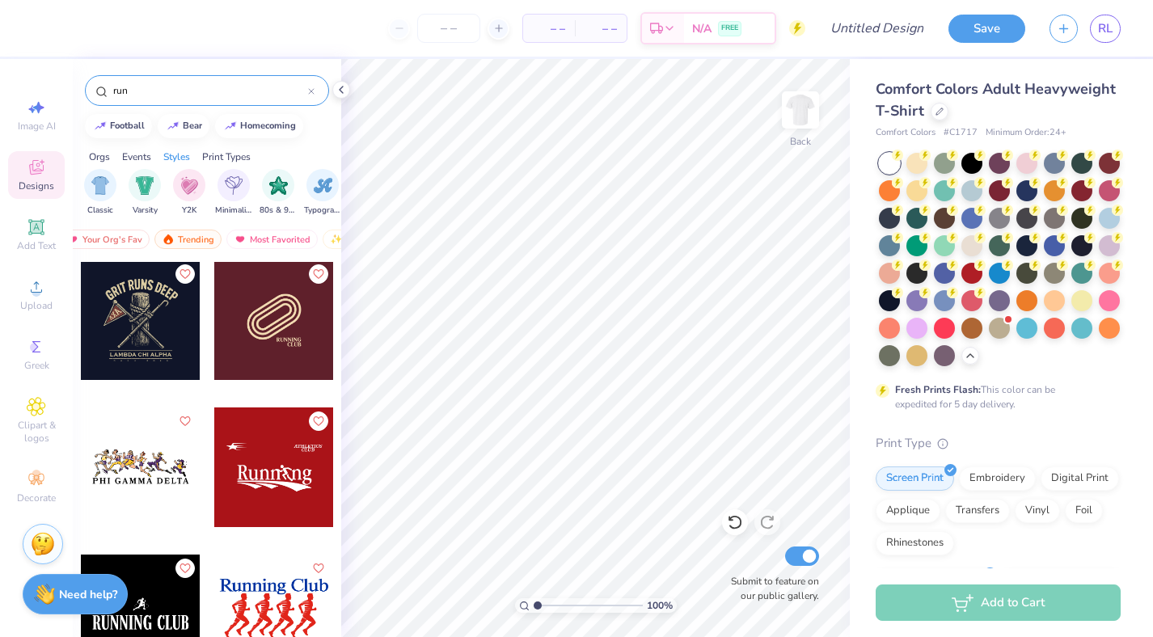
click at [178, 93] on input "run" at bounding box center [210, 90] width 196 height 16
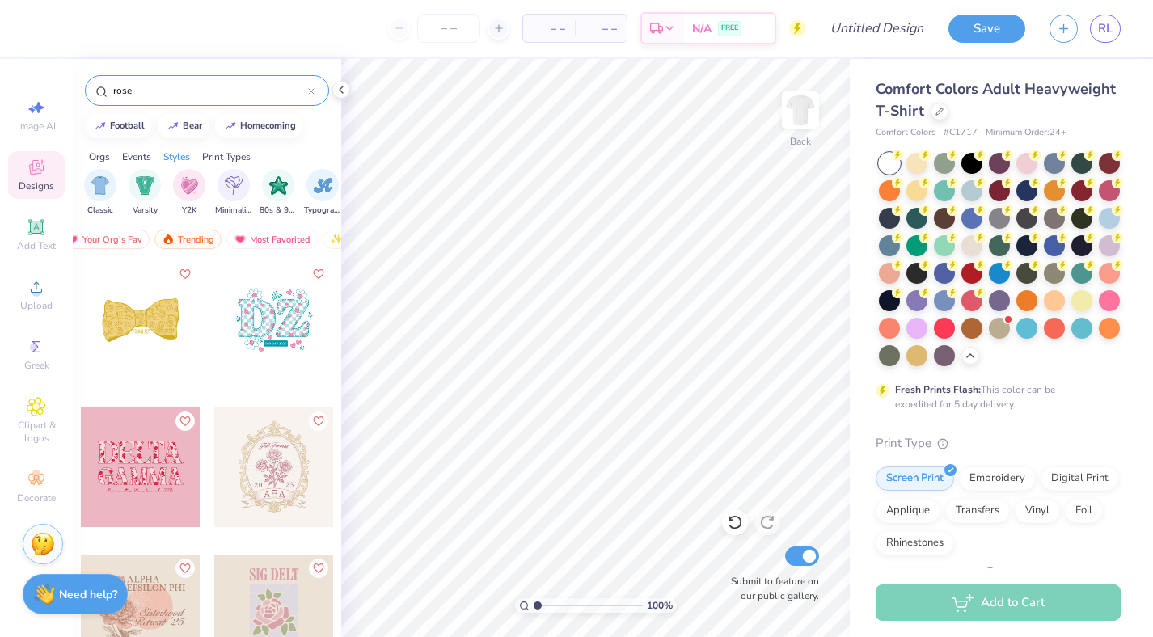
type input "rose"
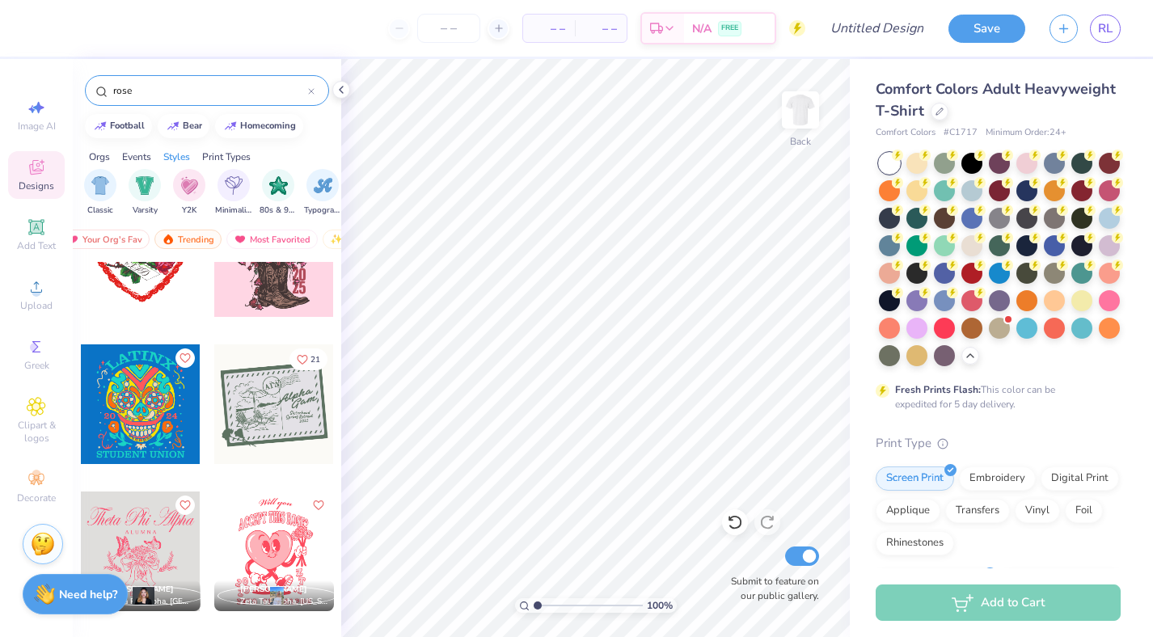
scroll to position [2422, 0]
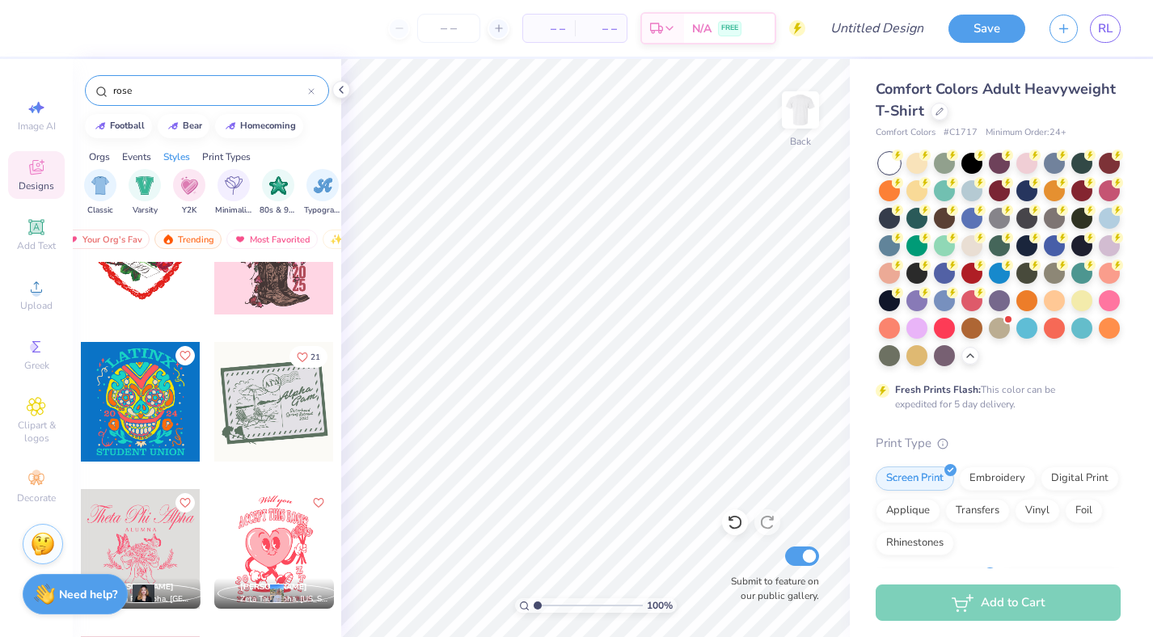
click at [274, 529] on div at bounding box center [274, 549] width 120 height 120
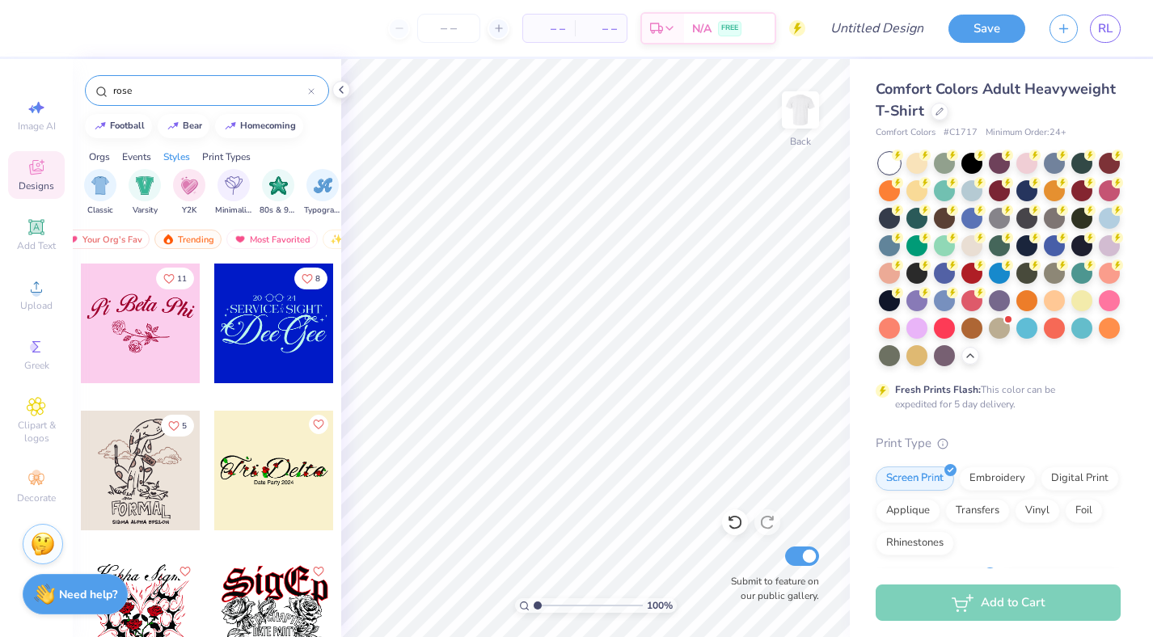
scroll to position [4526, 0]
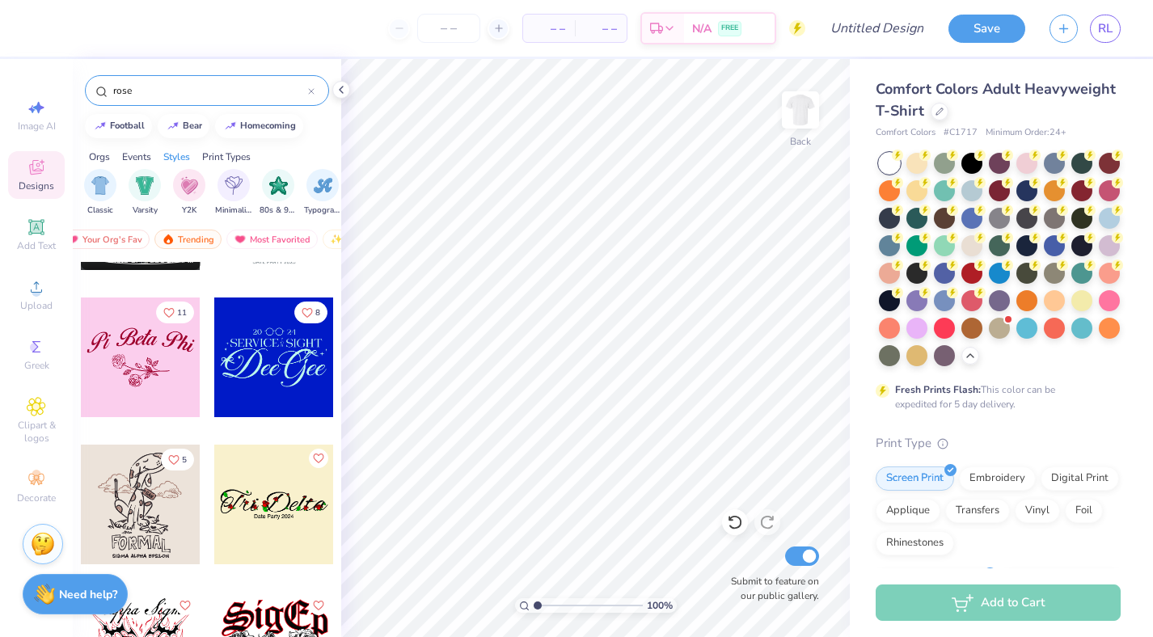
click at [116, 356] on div at bounding box center [141, 357] width 120 height 120
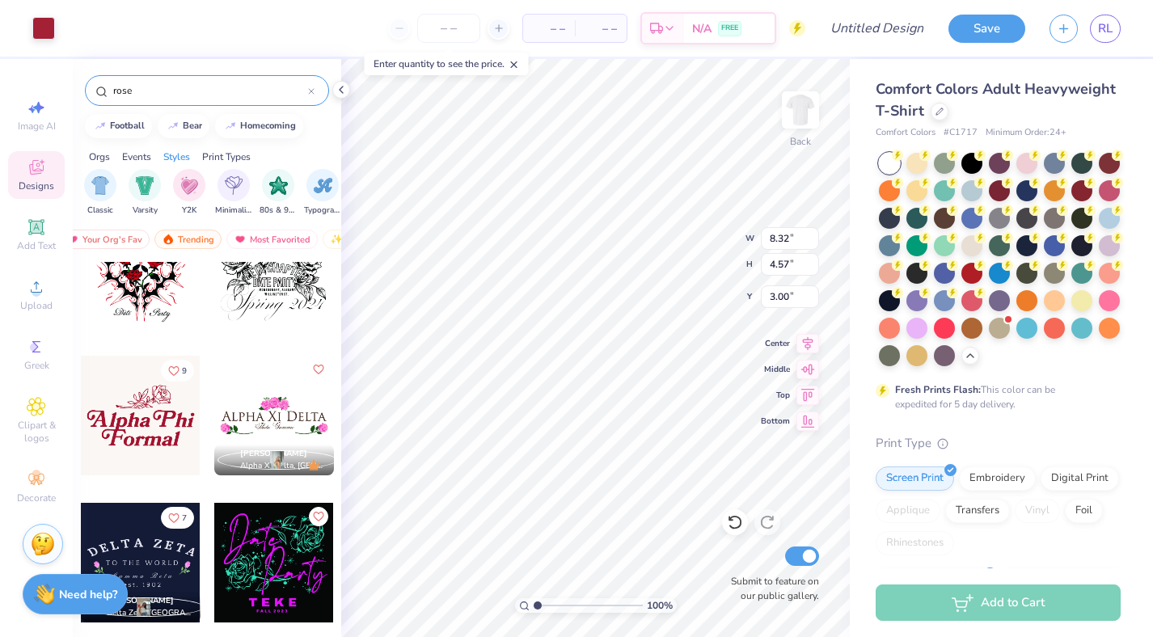
scroll to position [4922, 0]
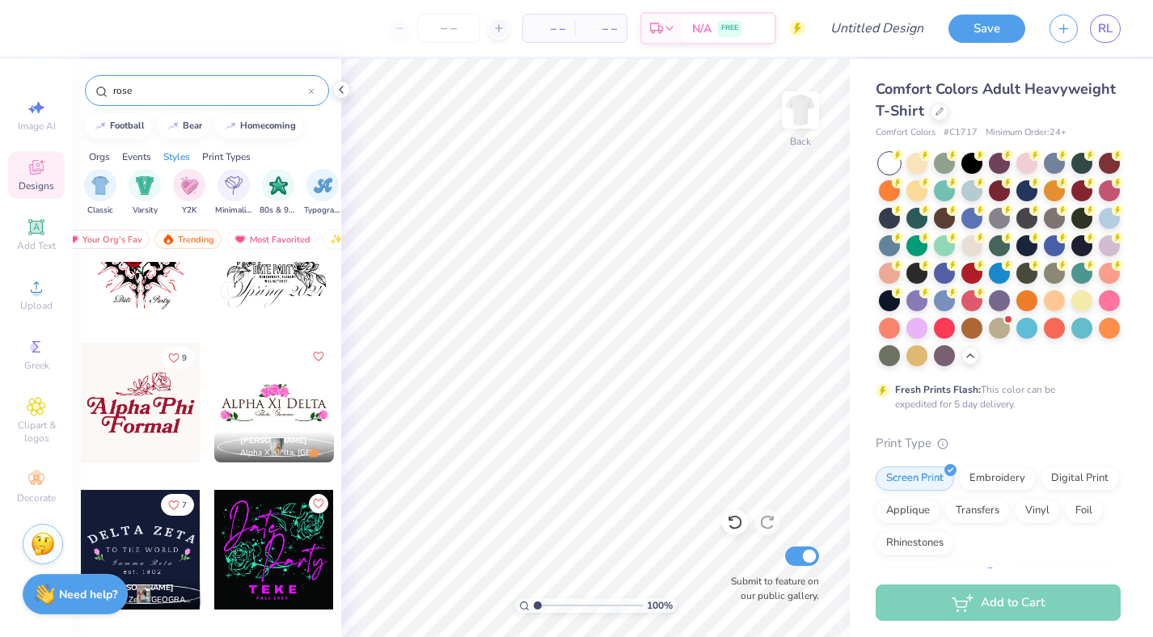
click at [137, 556] on div at bounding box center [141, 550] width 120 height 120
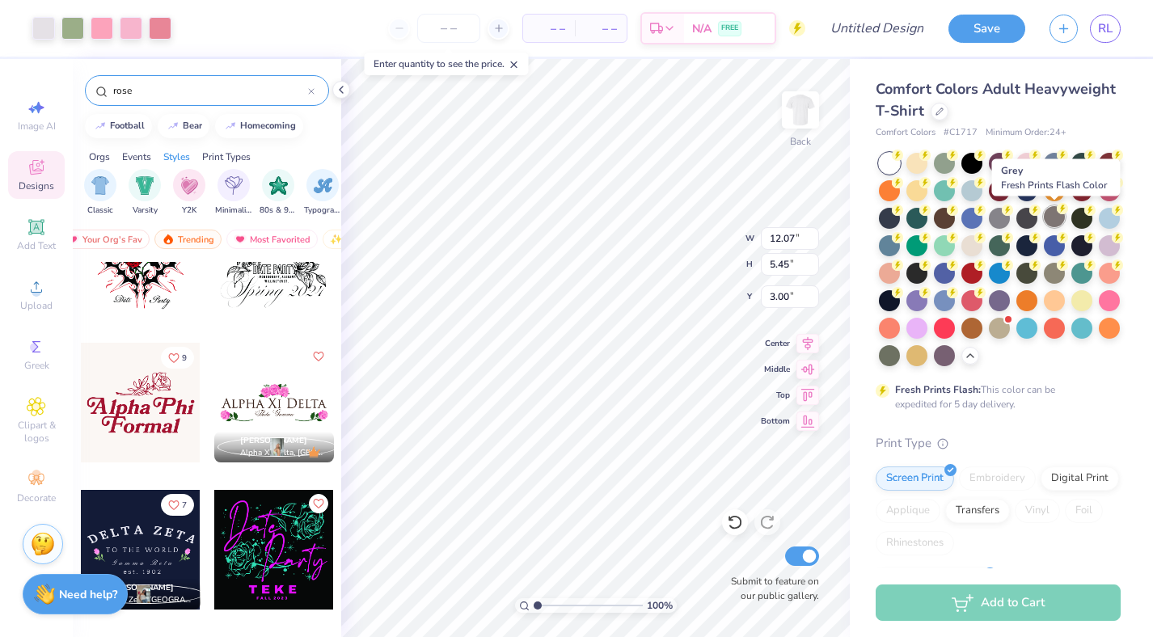
click at [723, 214] on div at bounding box center [1053, 216] width 21 height 21
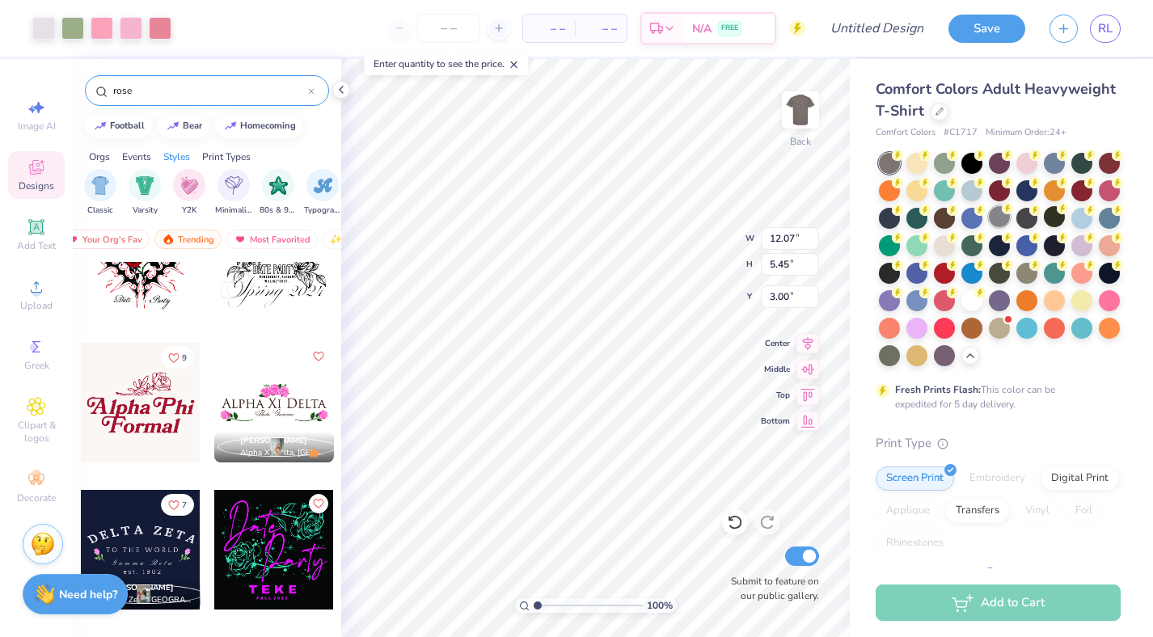
click at [723, 217] on div at bounding box center [999, 216] width 21 height 21
click at [723, 244] on div at bounding box center [944, 244] width 21 height 21
click at [723, 222] on div at bounding box center [889, 216] width 21 height 21
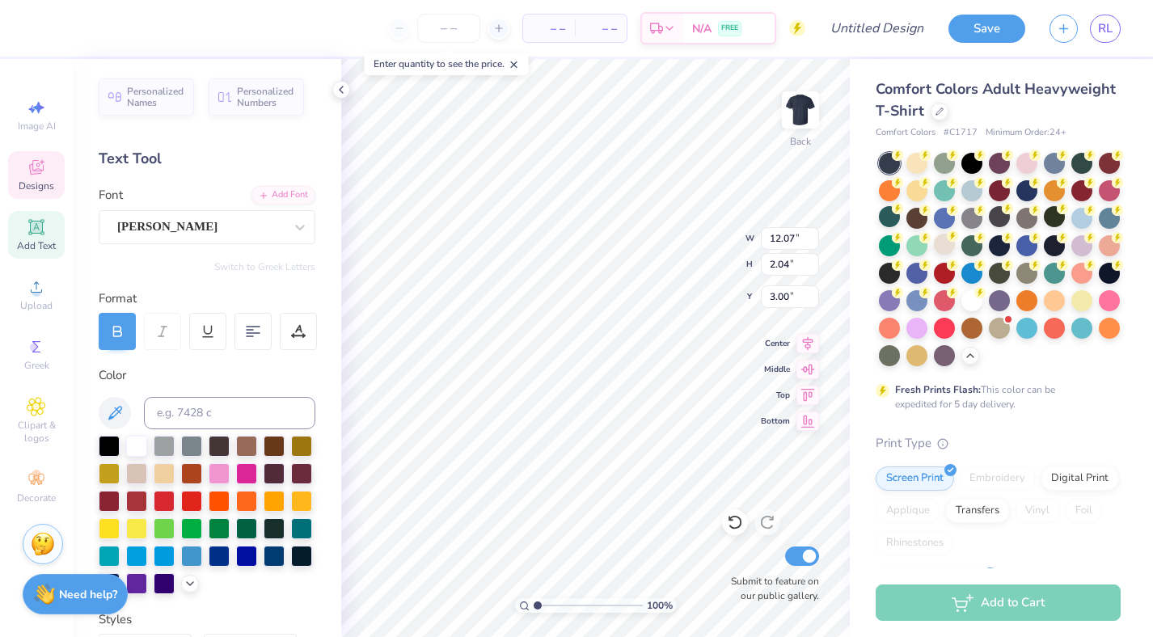
scroll to position [0, 0]
type textarea "Alpha Omicron Pi"
type textarea "Run For the Roses"
